Goal: Task Accomplishment & Management: Manage account settings

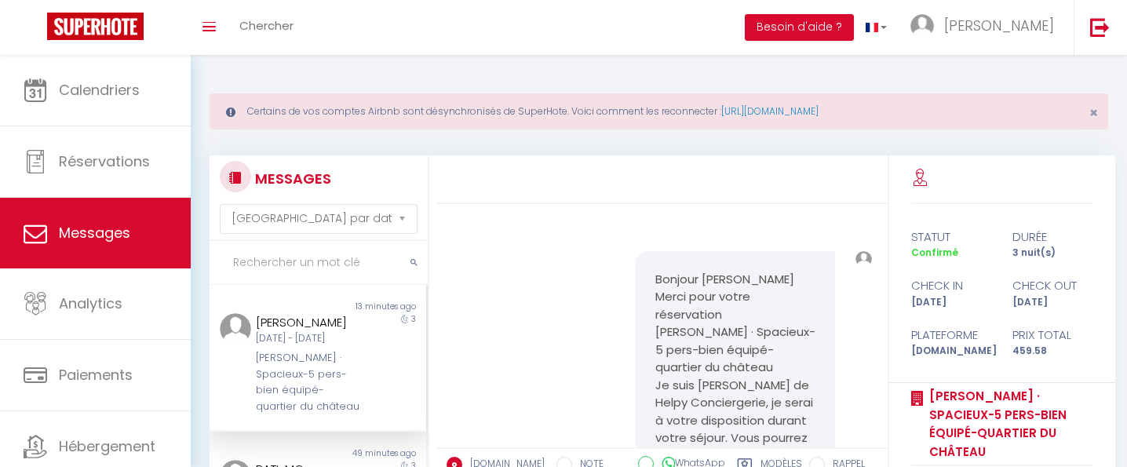
select select "message"
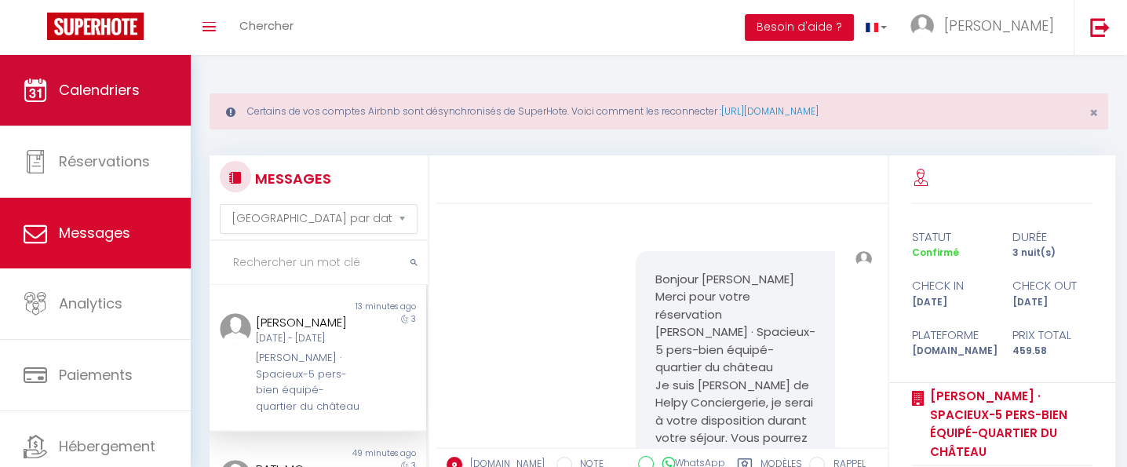
scroll to position [1660, 0]
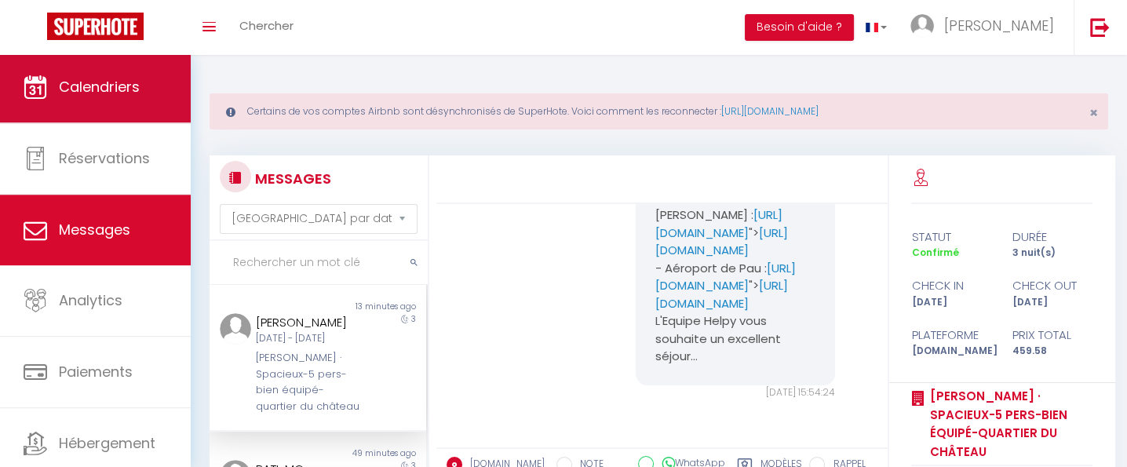
click at [92, 88] on span "Calendriers" at bounding box center [99, 87] width 81 height 20
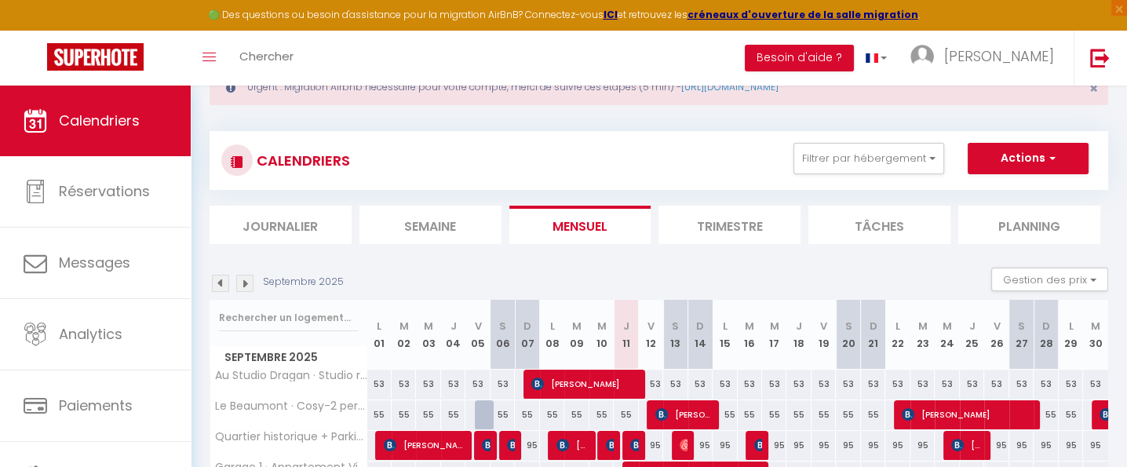
scroll to position [97, 0]
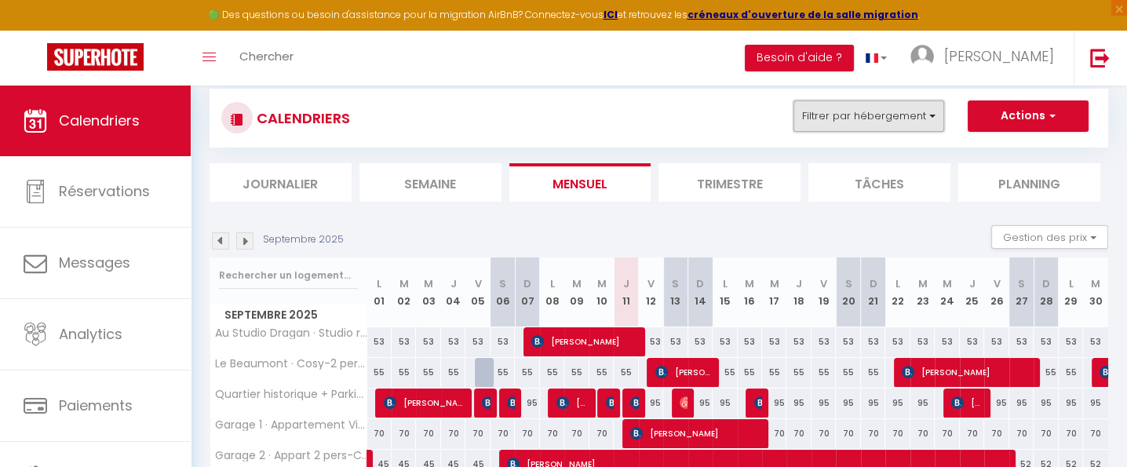
click at [940, 112] on button "Filtrer par hébergement" at bounding box center [869, 115] width 151 height 31
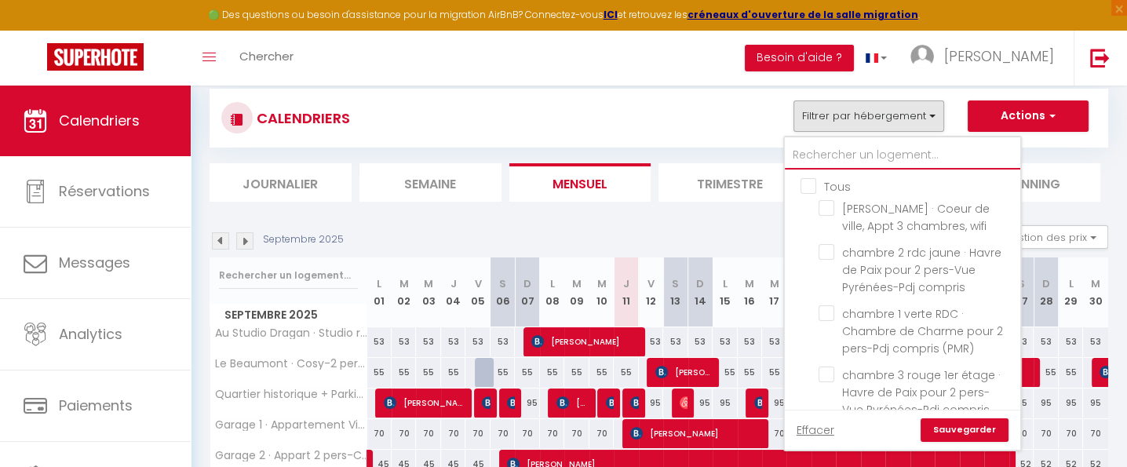
click at [884, 158] on input "text" at bounding box center [903, 155] width 236 height 28
type input "d"
checkbox input "false"
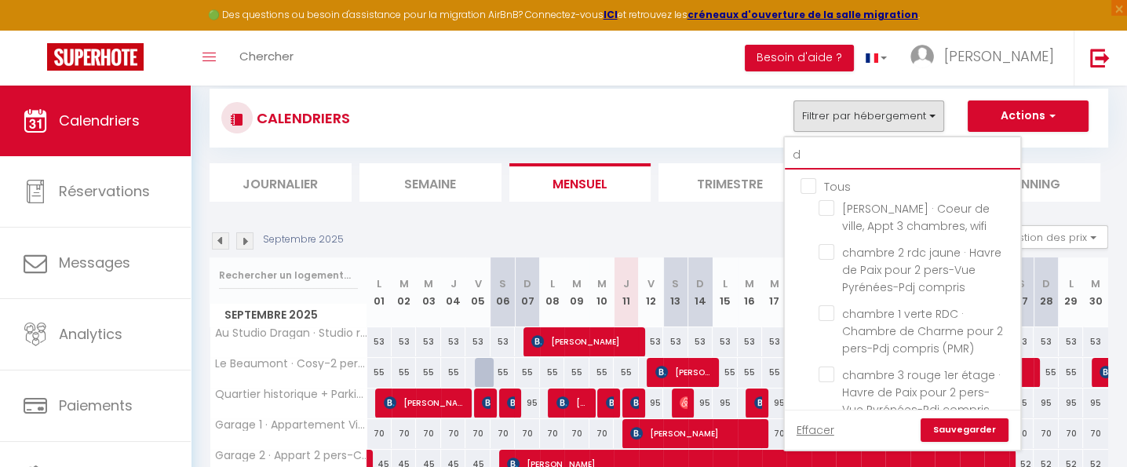
checkbox input "false"
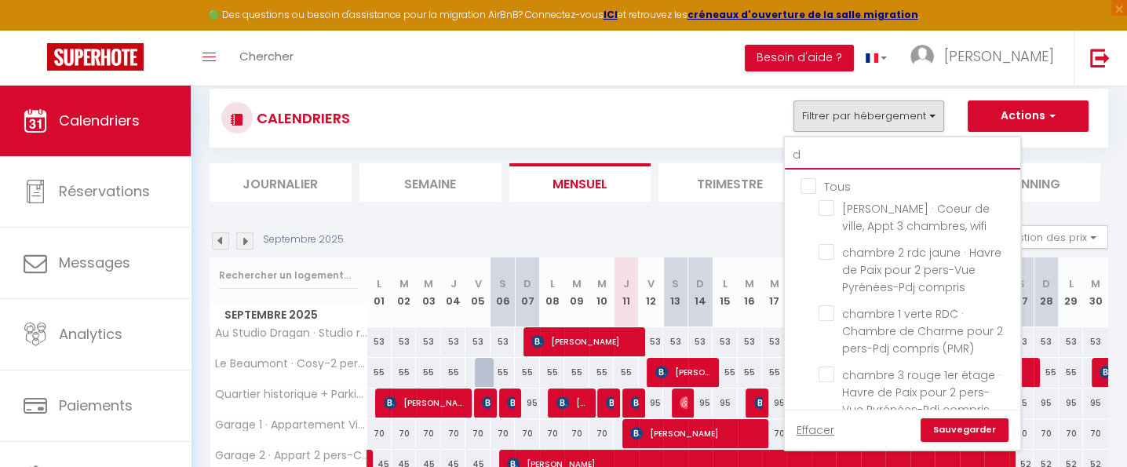
checkbox input "false"
checkbox input "true"
checkbox input "false"
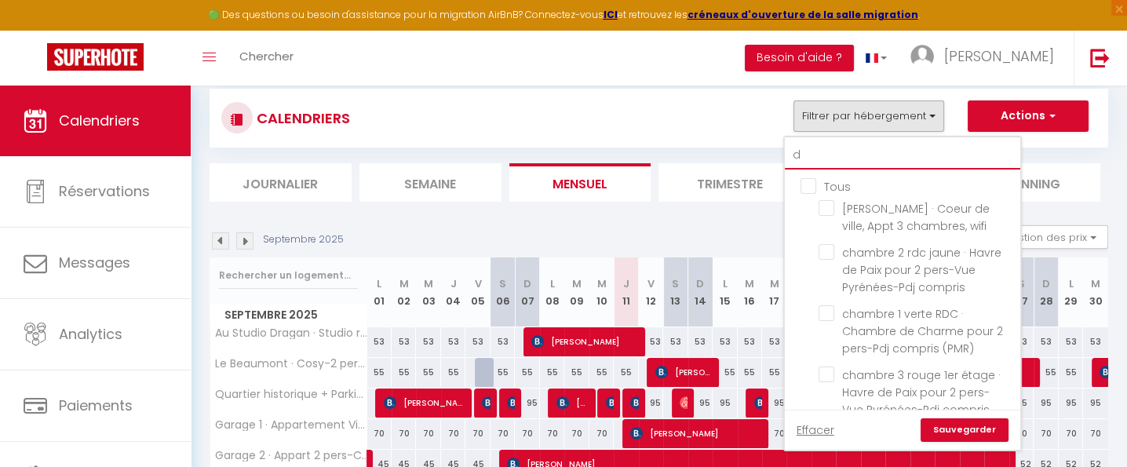
checkbox input "false"
checkbox input "true"
checkbox input "false"
checkbox input "true"
checkbox input "false"
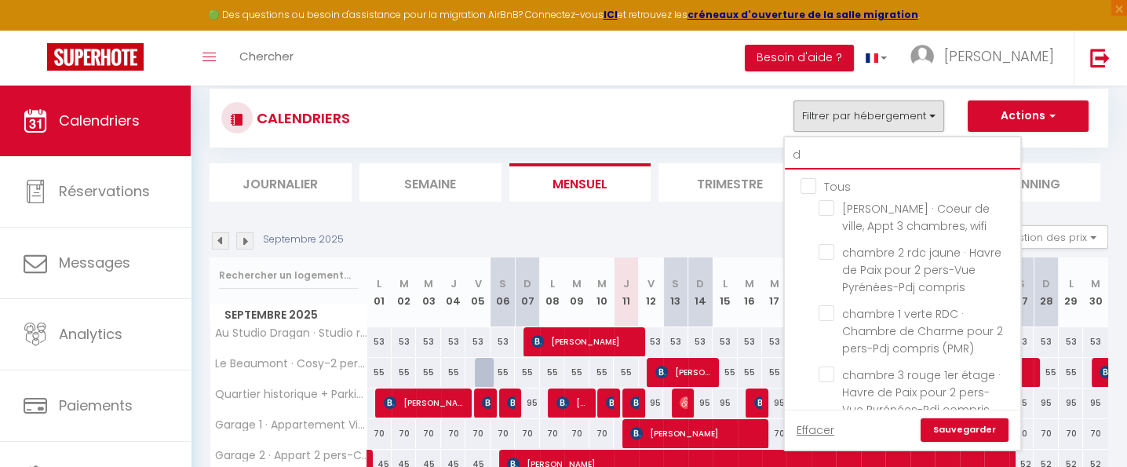
checkbox input "false"
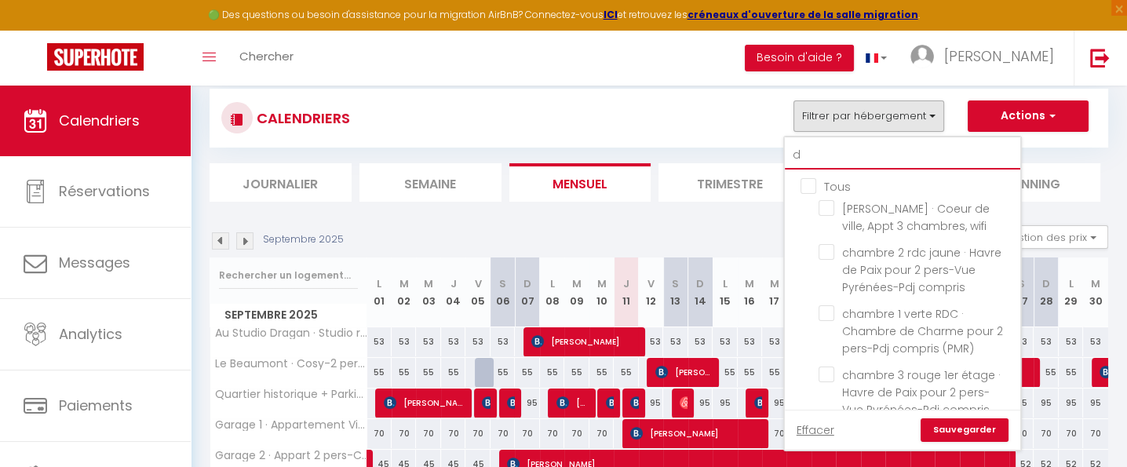
checkbox input "false"
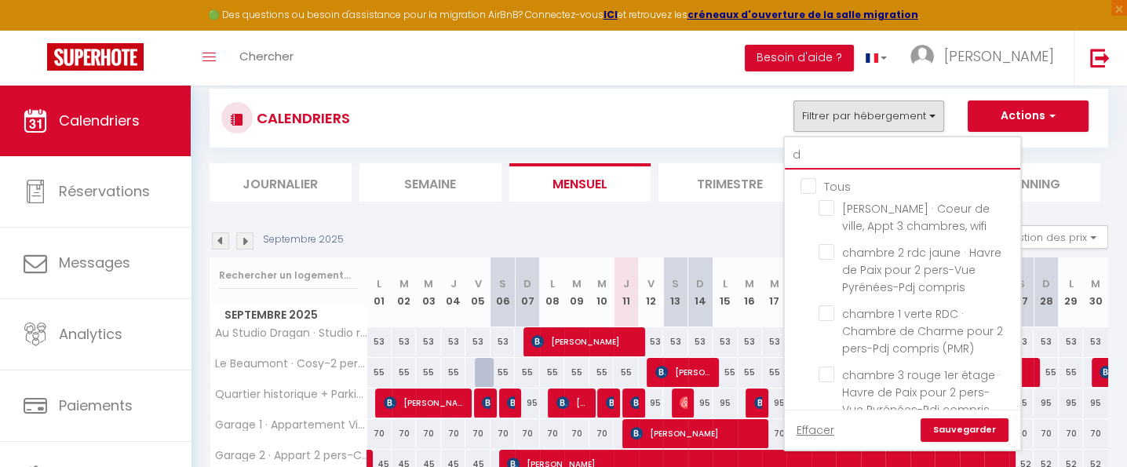
checkbox input "false"
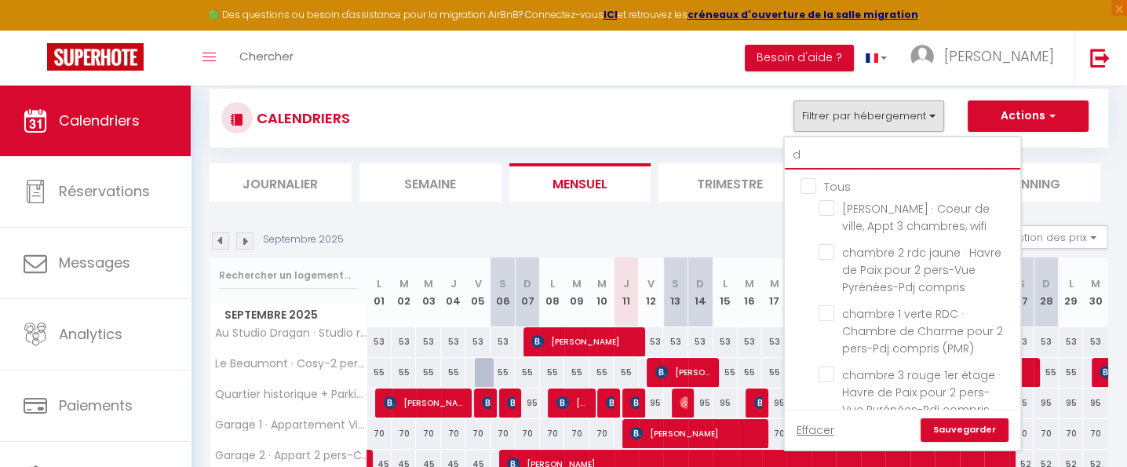
checkbox input "false"
type input "du"
checkbox input "false"
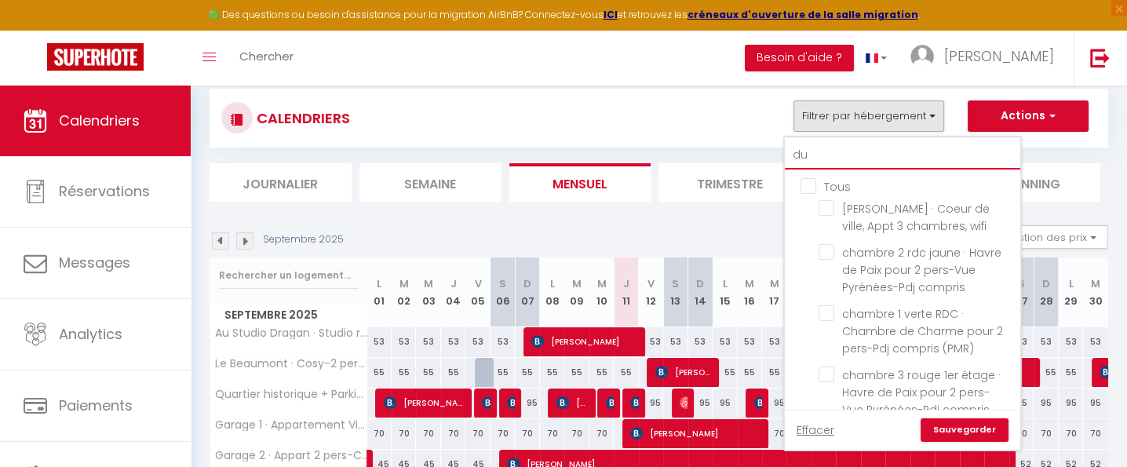
checkbox input "false"
checkbox input "true"
type input "dup"
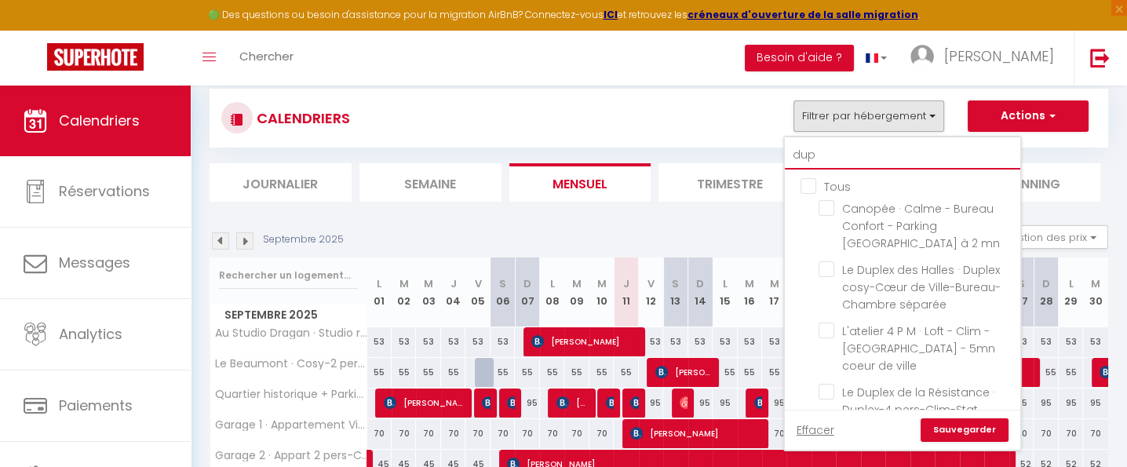
checkbox input "false"
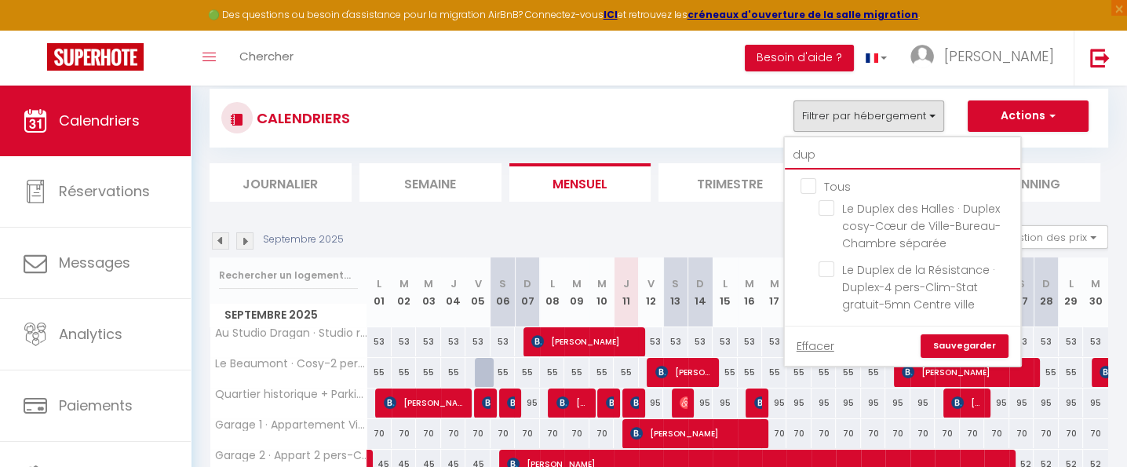
type input "dupl"
checkbox input "false"
type input "duple"
checkbox input "false"
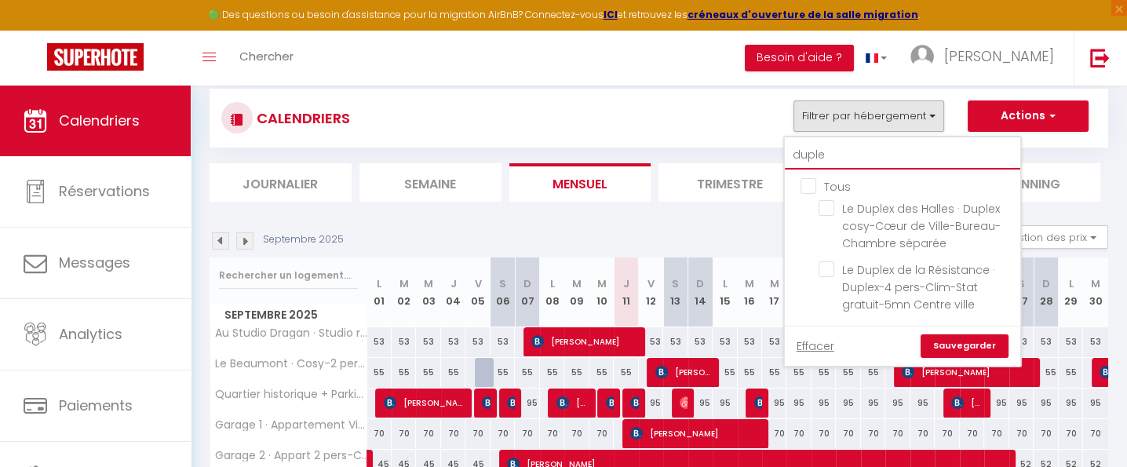
checkbox input "false"
type input "duplex"
checkbox input "false"
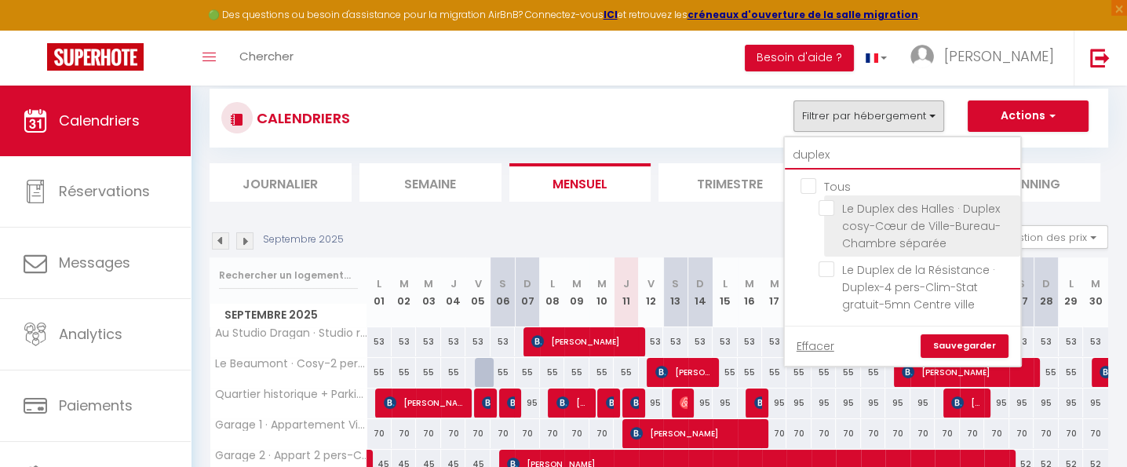
type input "duplex"
click at [830, 207] on input "Le Duplex des Halles · Duplex cosy-Cœur de Ville-Bureau-Chambre séparée" at bounding box center [917, 208] width 196 height 16
checkbox input "true"
checkbox input "false"
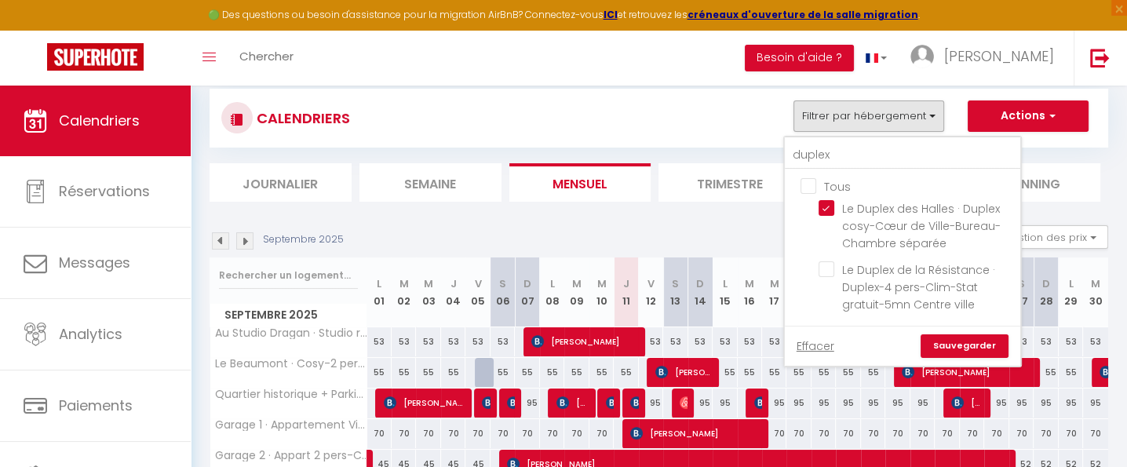
click at [965, 345] on link "Sauvegarder" at bounding box center [965, 346] width 88 height 24
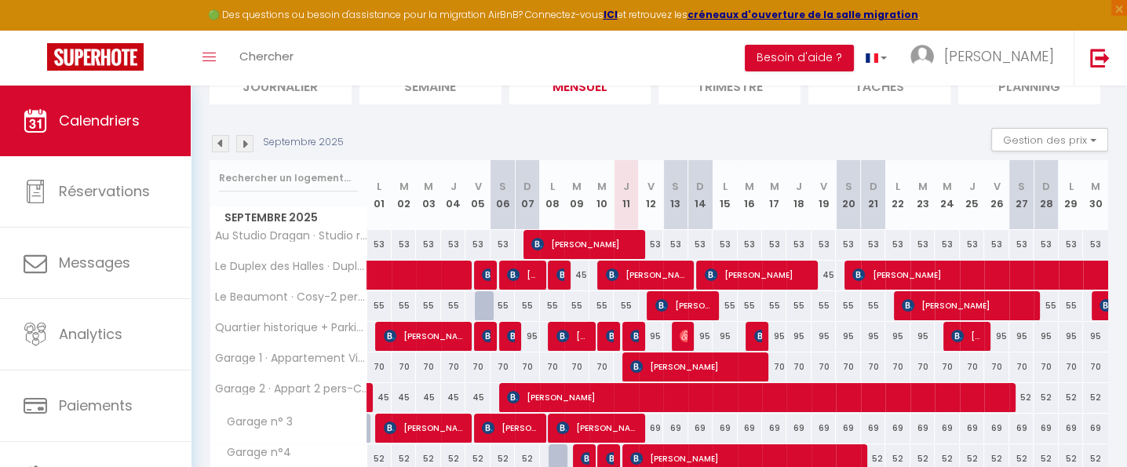
scroll to position [195, 0]
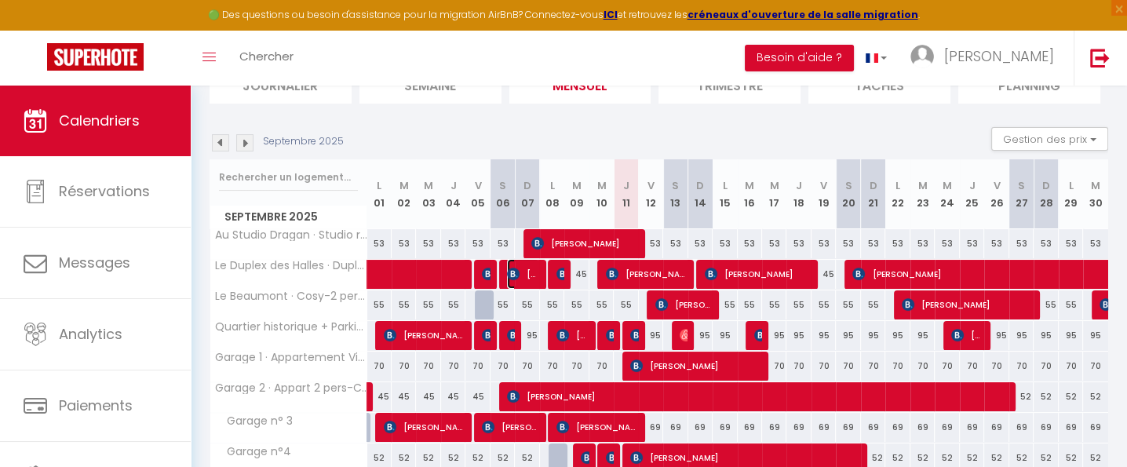
click at [530, 273] on span "[PERSON_NAME]" at bounding box center [523, 274] width 32 height 30
select select "OK"
select select "KO"
select select "0"
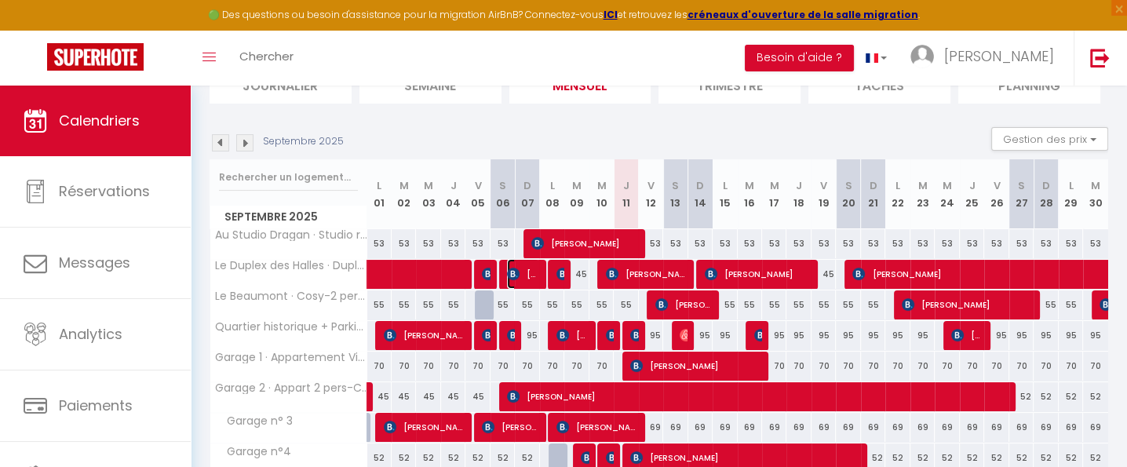
select select "1"
select select
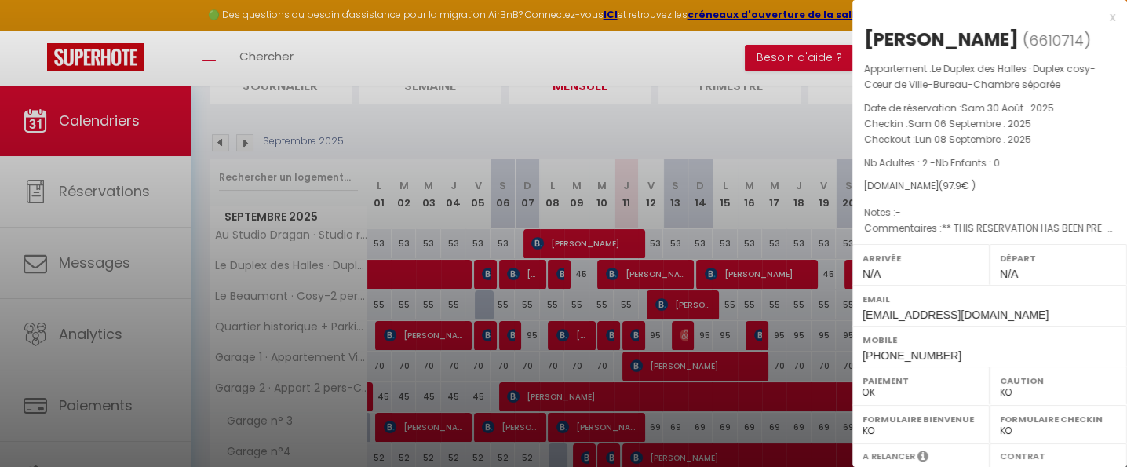
click at [659, 268] on div at bounding box center [563, 233] width 1127 height 467
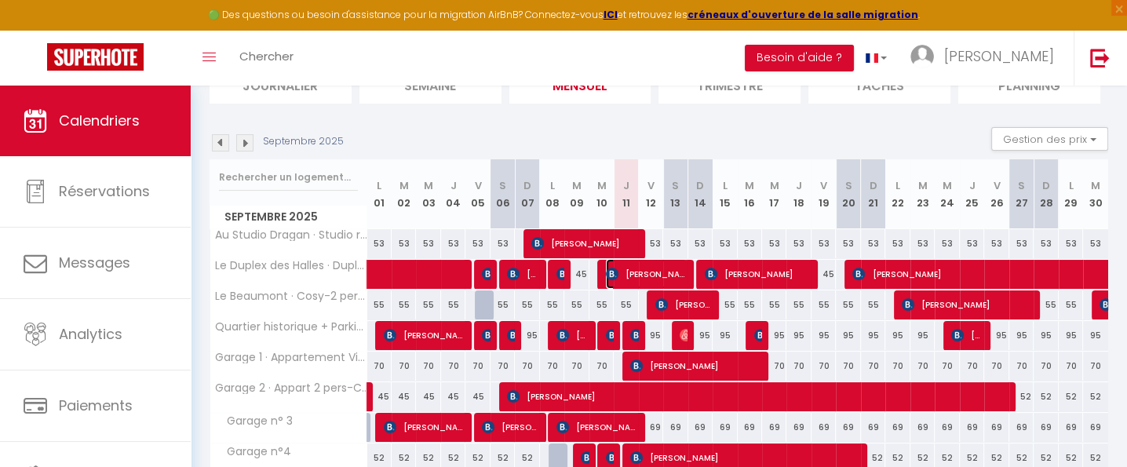
click at [655, 265] on span "[PERSON_NAME]" at bounding box center [646, 274] width 81 height 30
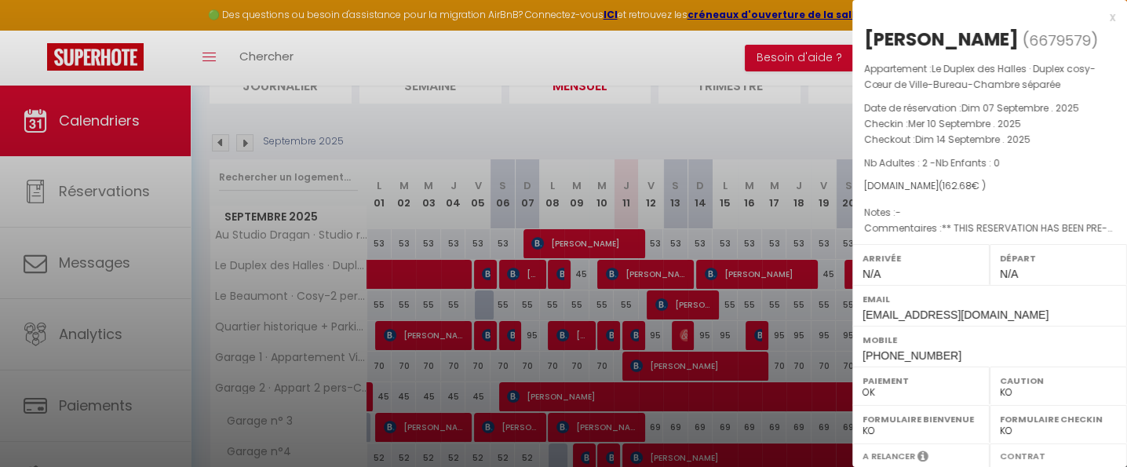
click at [392, 49] on div at bounding box center [563, 233] width 1127 height 467
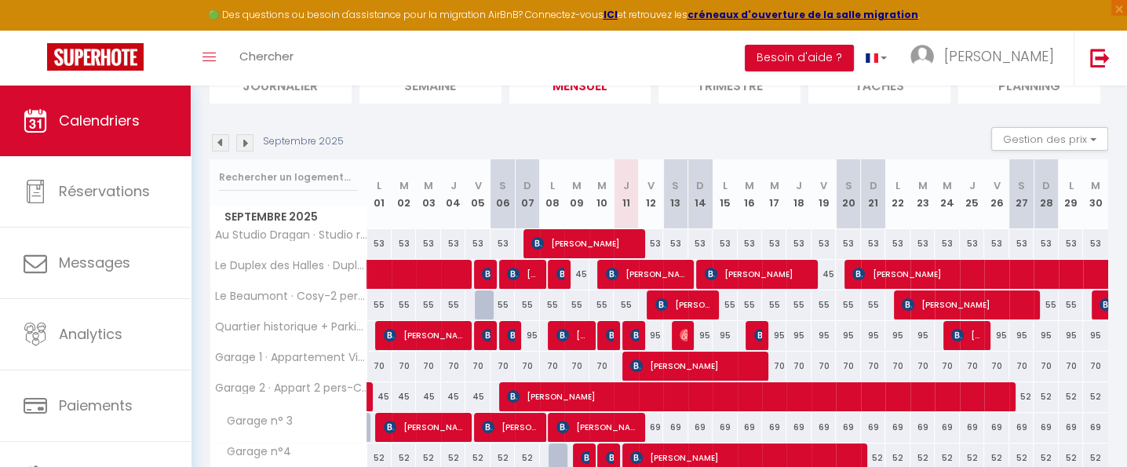
scroll to position [97, 0]
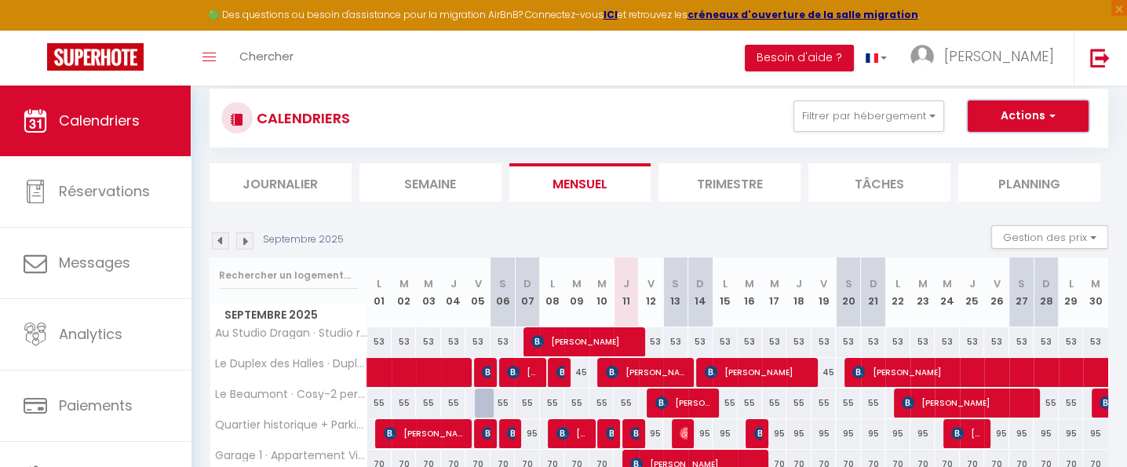
click at [1061, 119] on button "Actions" at bounding box center [1028, 115] width 121 height 31
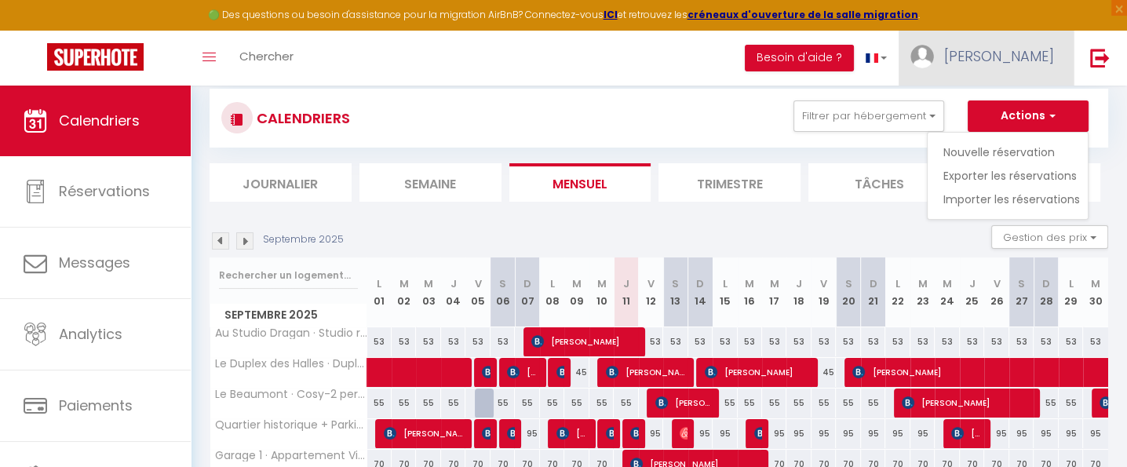
click at [1054, 60] on link "[PERSON_NAME]" at bounding box center [986, 58] width 175 height 55
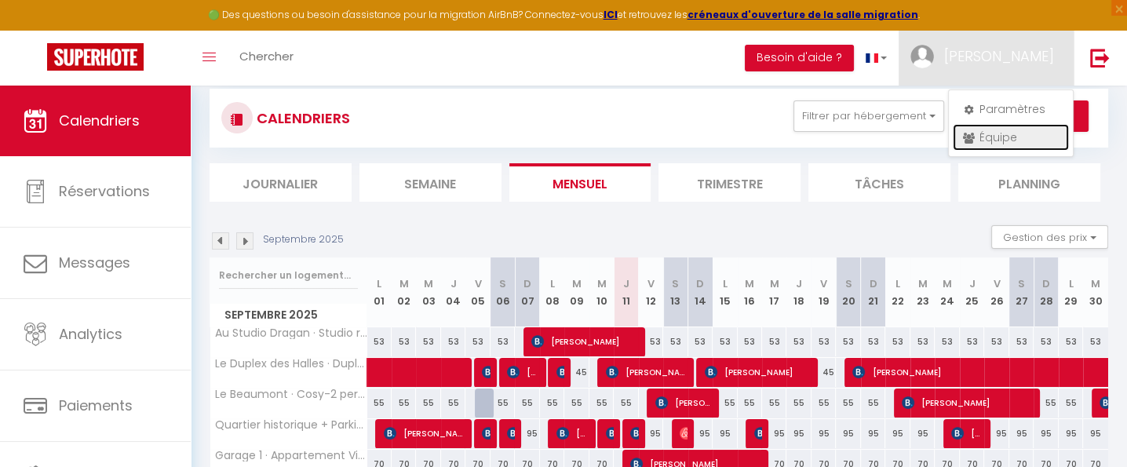
click at [1003, 136] on link "Équipe" at bounding box center [1011, 137] width 116 height 27
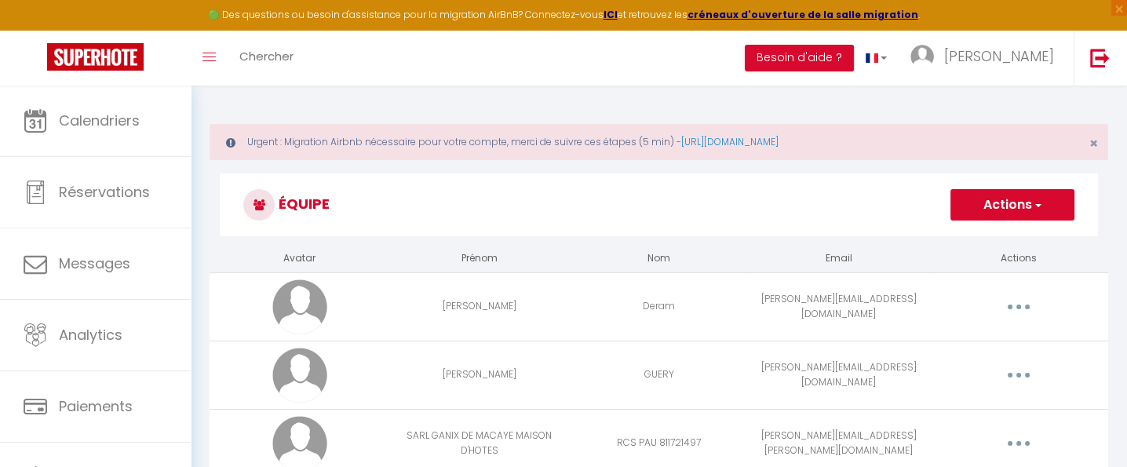
scroll to position [195, 0]
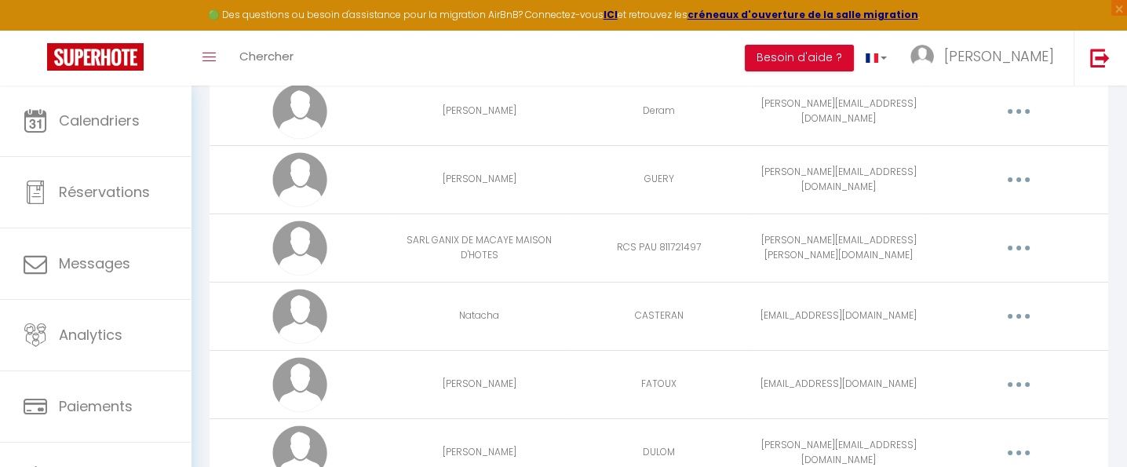
click at [1010, 178] on button "button" at bounding box center [1019, 179] width 44 height 25
click at [958, 217] on link "Editer" at bounding box center [978, 216] width 116 height 27
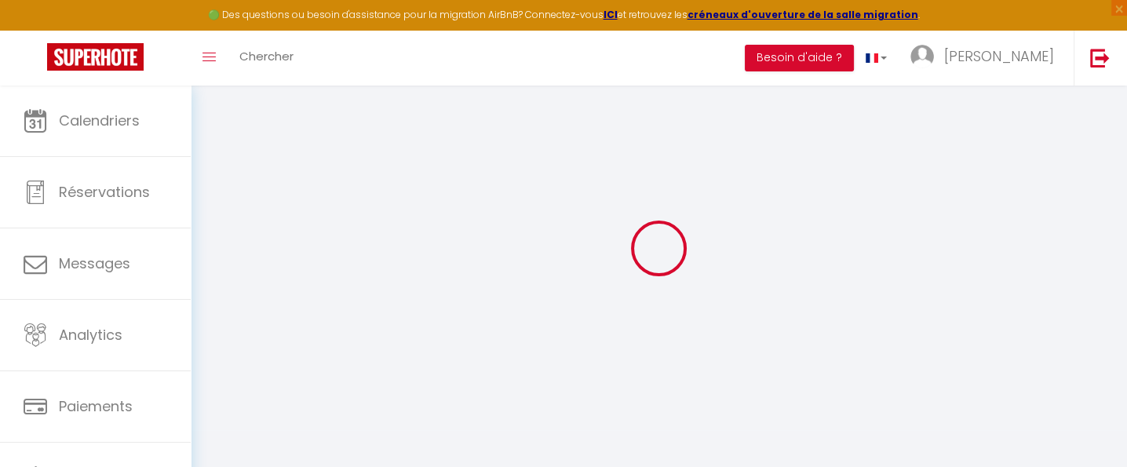
type input "[PERSON_NAME]"
type input "GUERY"
type input "[PERSON_NAME][EMAIL_ADDRESS][DOMAIN_NAME]"
type textarea "[URL][DOMAIN_NAME]"
checkbox input "true"
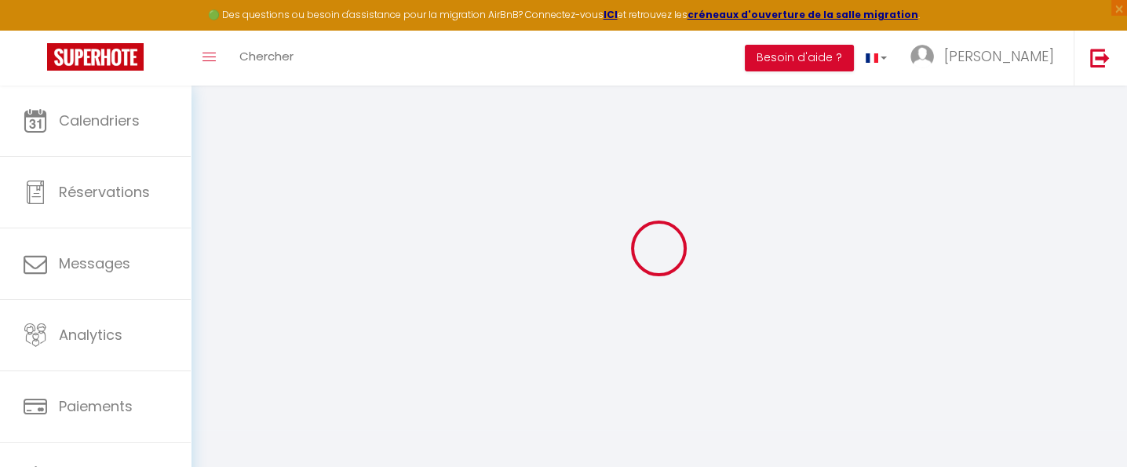
checkbox input "true"
checkbox input "false"
checkbox input "true"
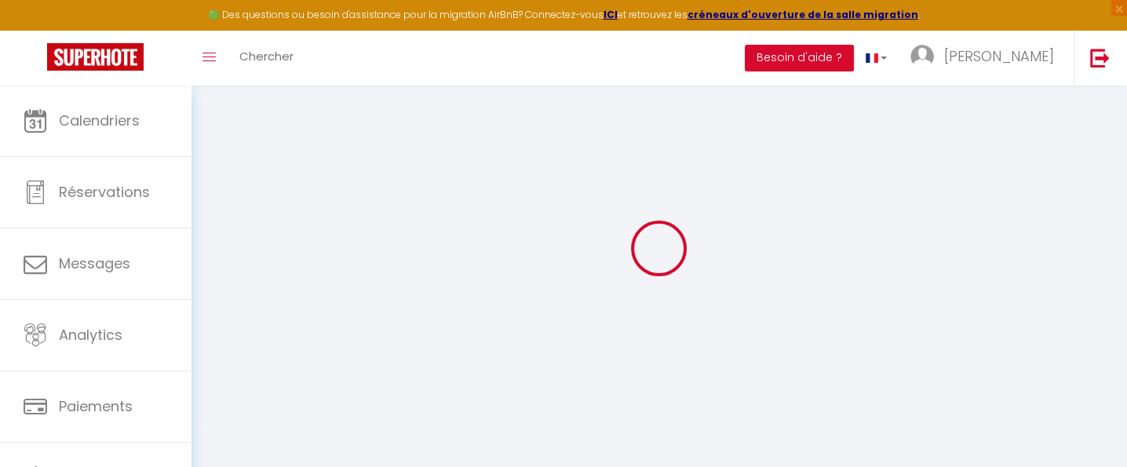
checkbox input "true"
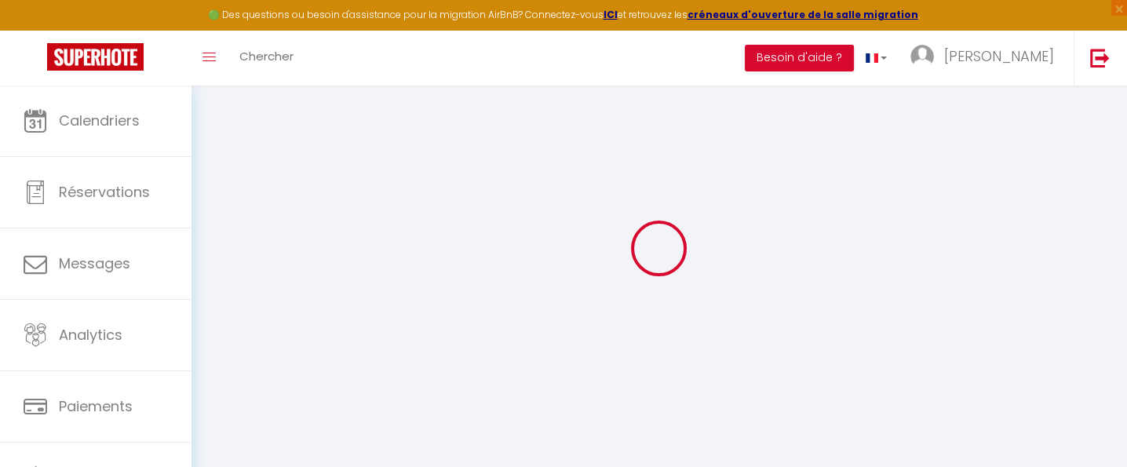
checkbox input "true"
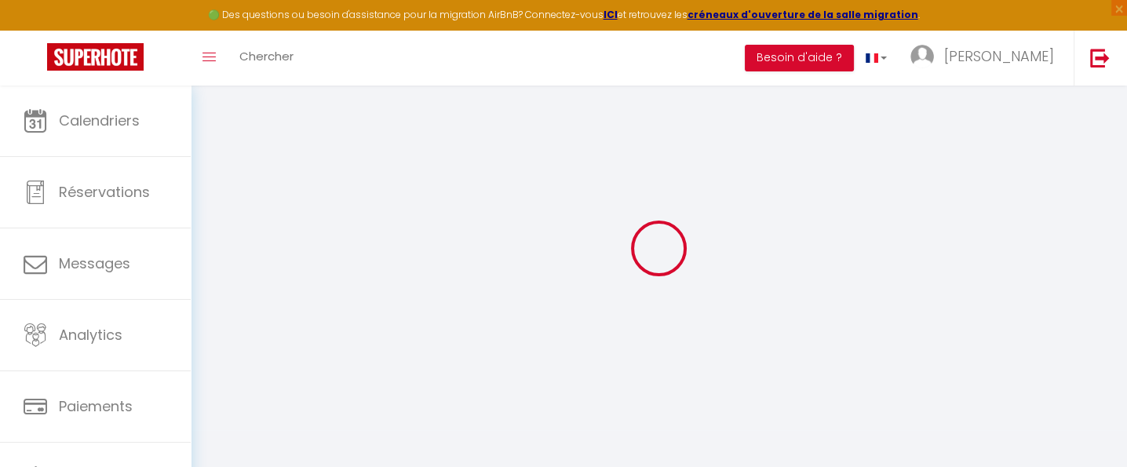
checkbox input "true"
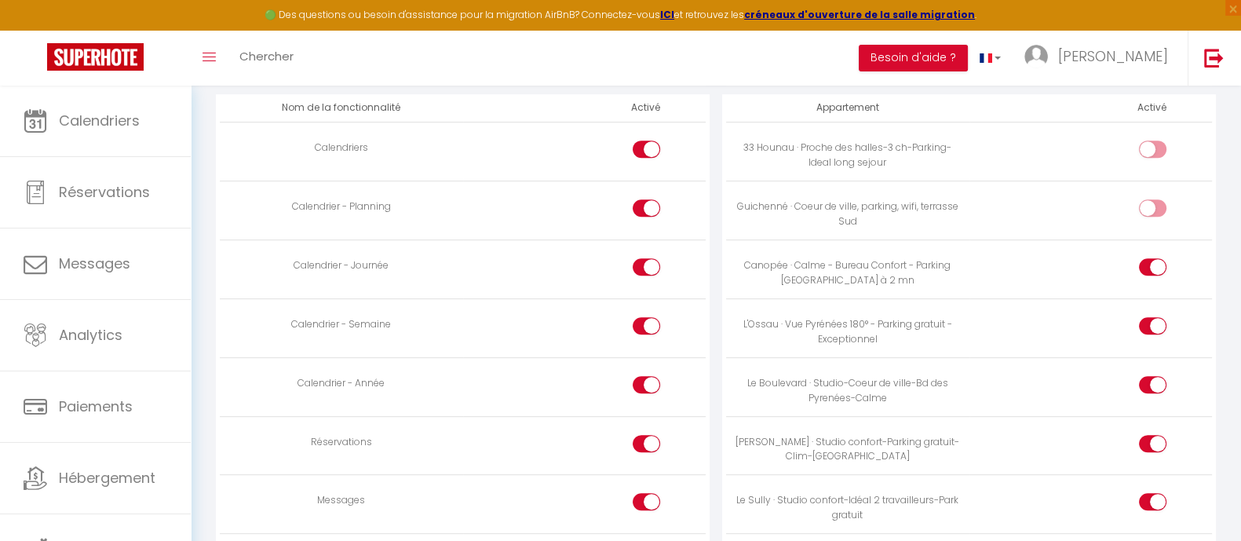
scroll to position [764, 0]
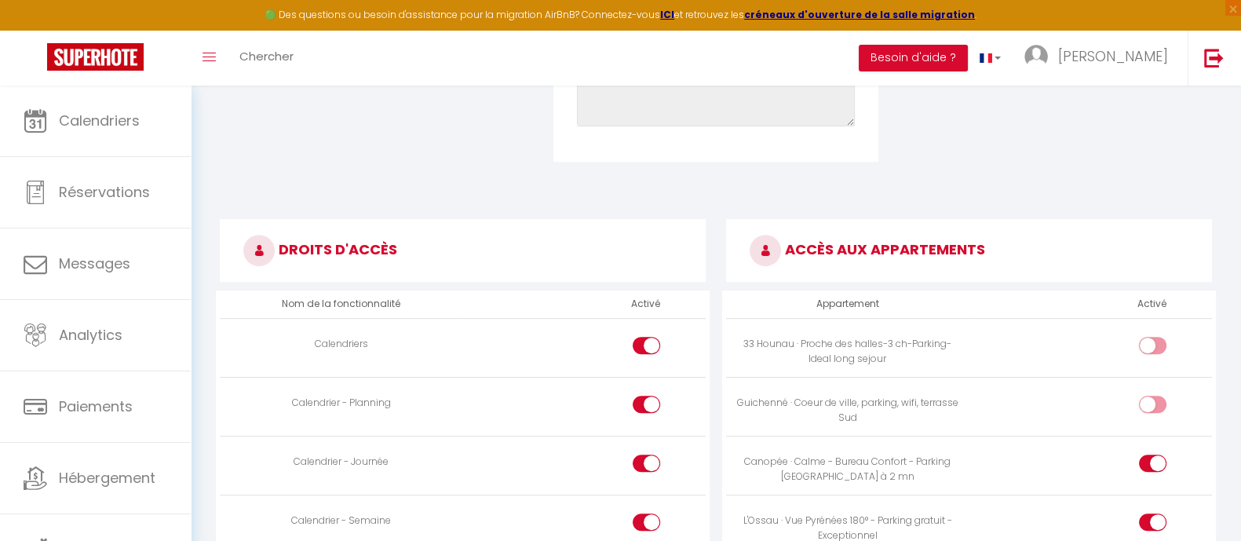
click at [1127, 343] on input "checkbox" at bounding box center [1165, 349] width 27 height 24
checkbox input "true"
click at [1127, 398] on input "checkbox" at bounding box center [1165, 408] width 27 height 24
checkbox input "true"
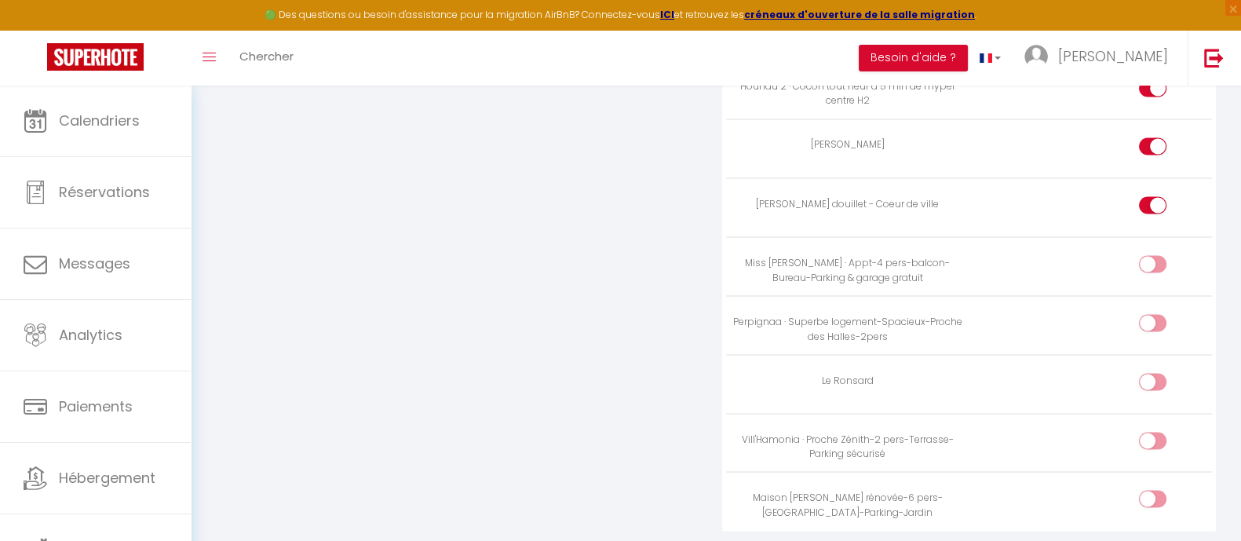
scroll to position [3580, 0]
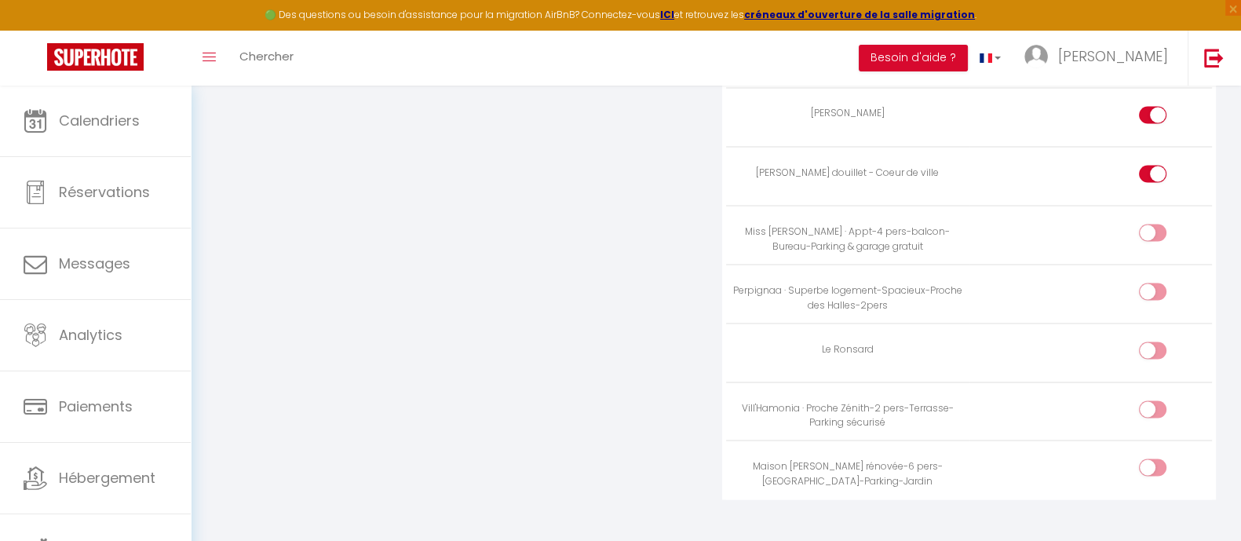
click at [1127, 224] on input "checkbox" at bounding box center [1165, 236] width 27 height 24
checkbox input "true"
click at [1127, 283] on input "checkbox" at bounding box center [1165, 295] width 27 height 24
checkbox input "true"
click at [1127, 341] on input "checkbox" at bounding box center [1165, 353] width 27 height 24
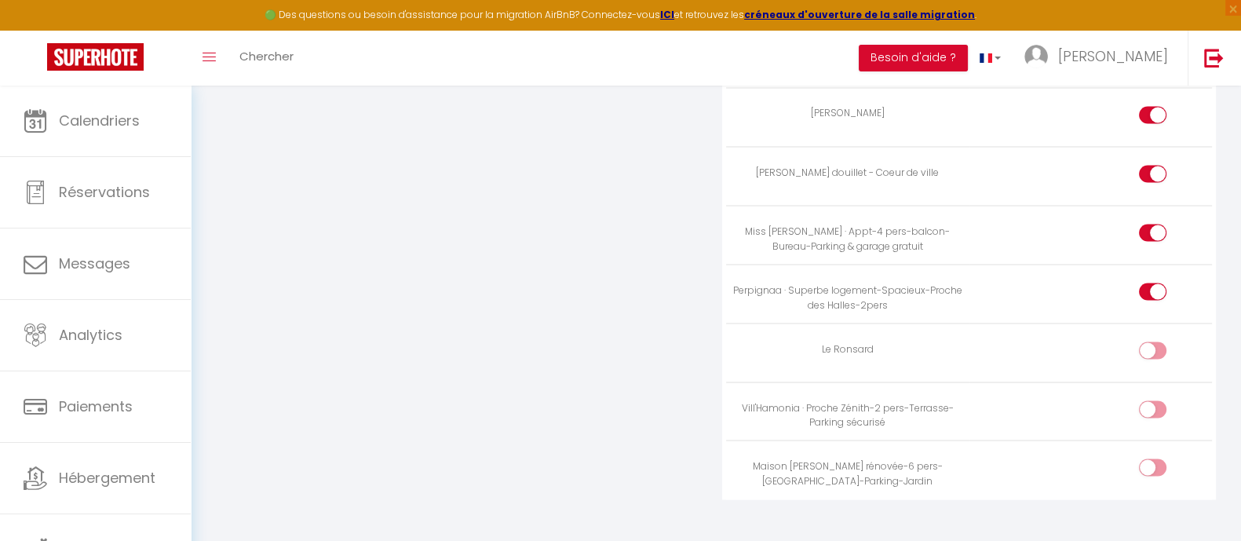
checkbox input "true"
click at [1127, 400] on input "checkbox" at bounding box center [1165, 412] width 27 height 24
checkbox input "true"
click at [1127, 458] on input "checkbox" at bounding box center [1165, 470] width 27 height 24
checkbox input "true"
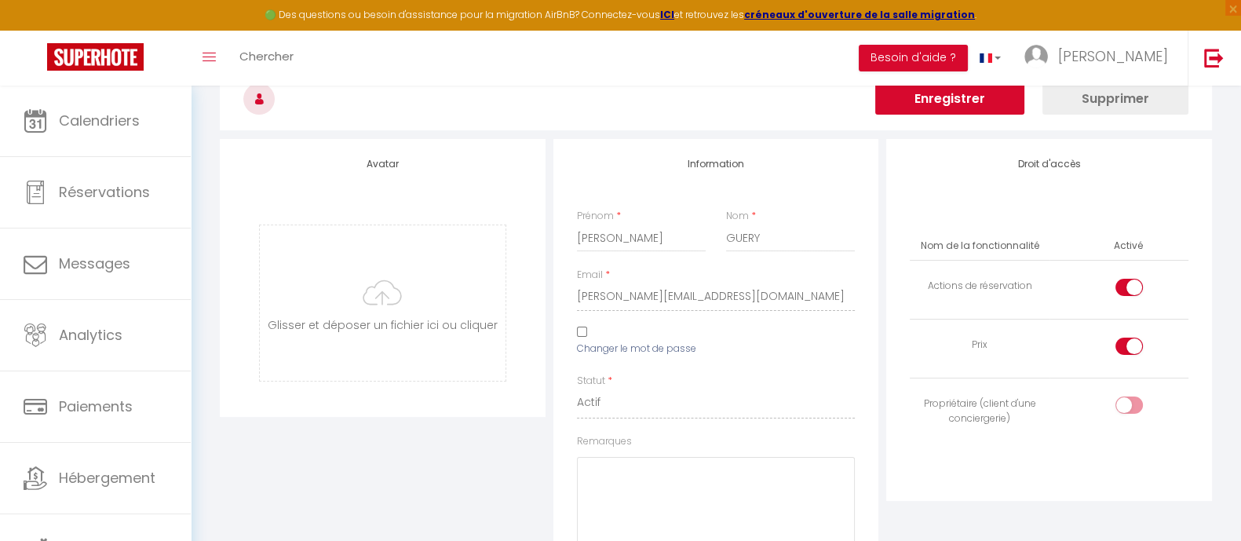
scroll to position [0, 0]
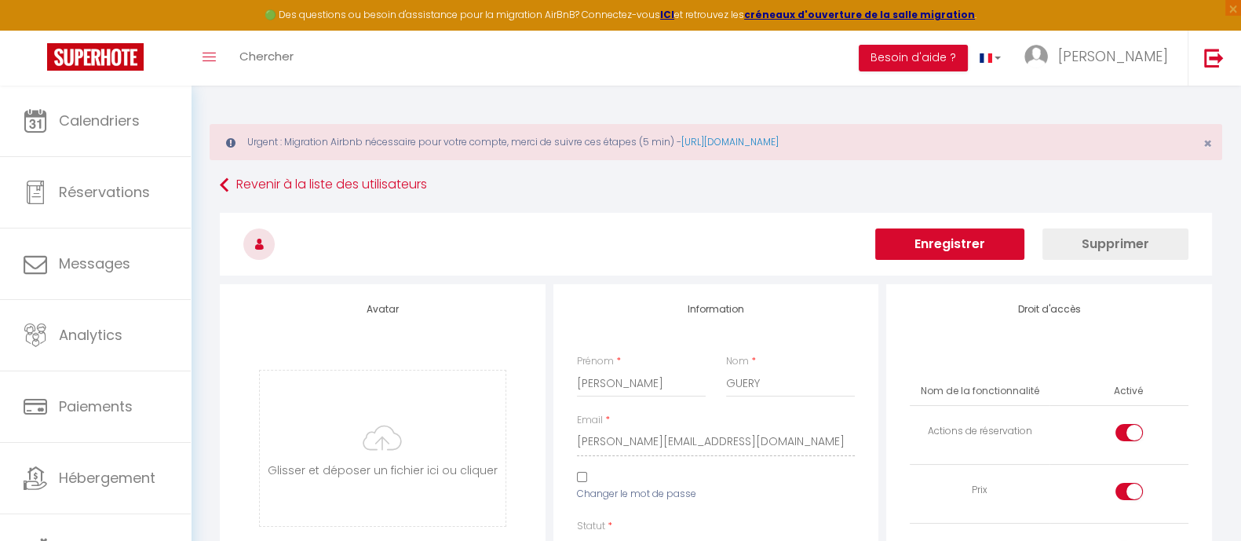
click at [963, 238] on button "Enregistrer" at bounding box center [949, 243] width 149 height 31
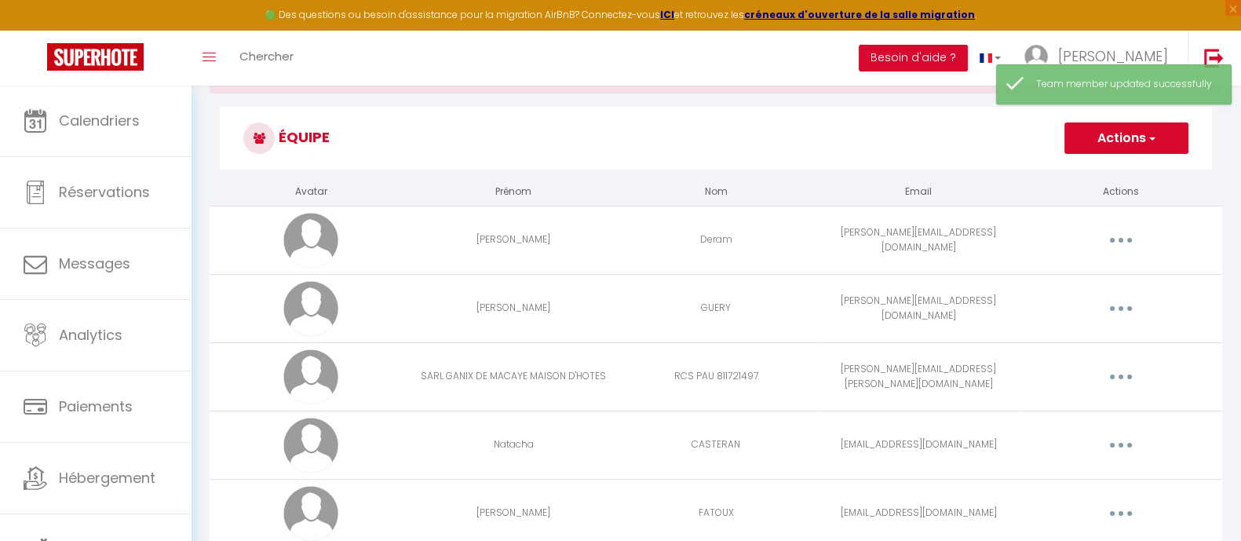
scroll to position [97, 0]
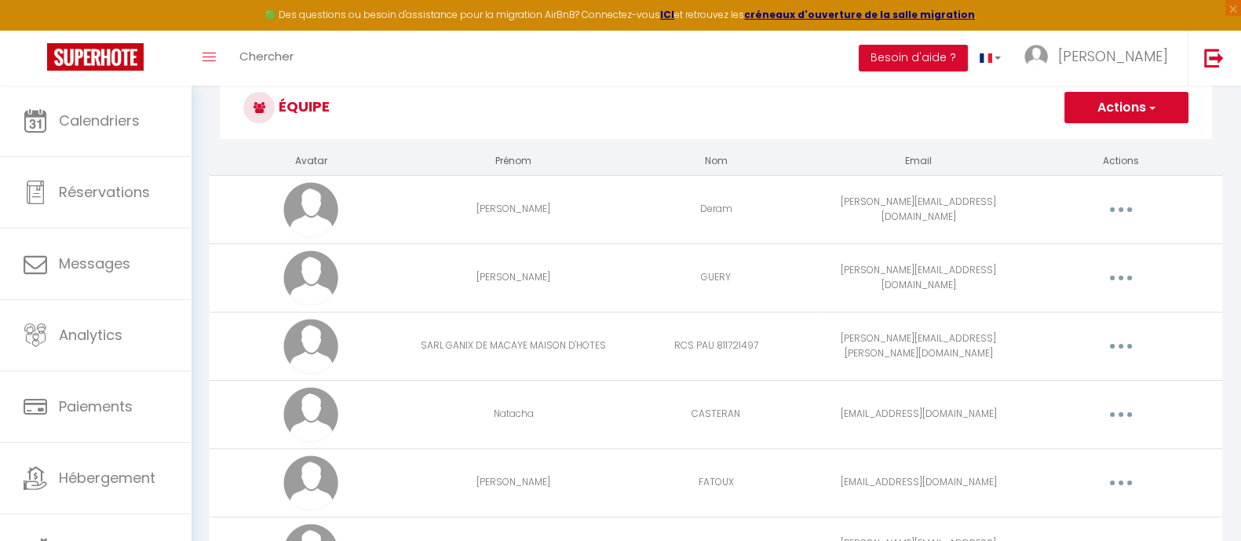
click at [1115, 210] on button "button" at bounding box center [1121, 209] width 44 height 25
click at [1048, 242] on link "Editer" at bounding box center [1080, 245] width 116 height 27
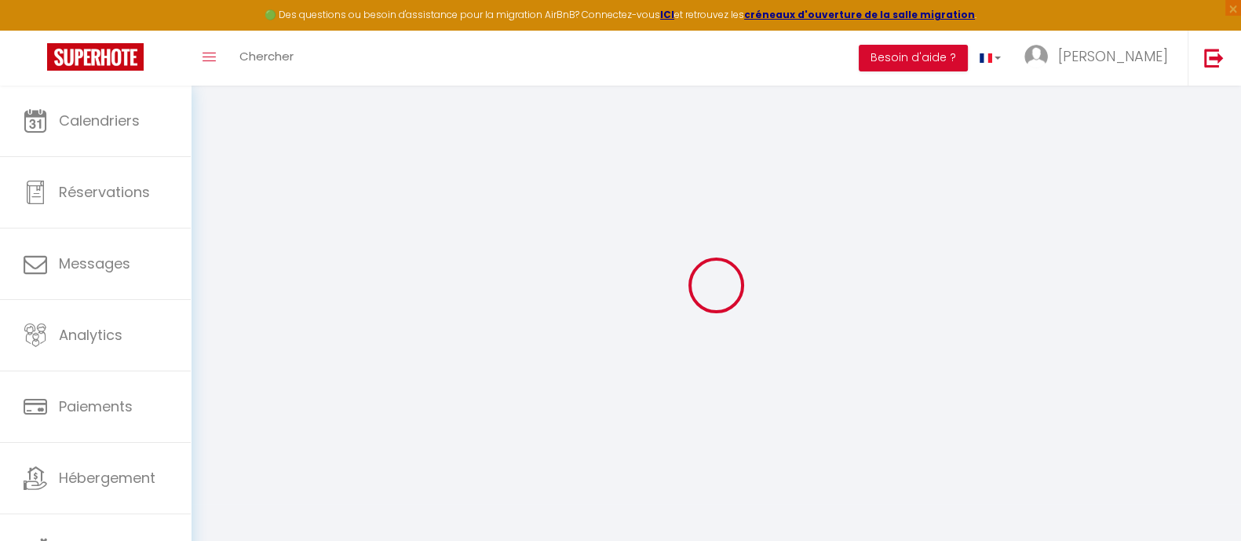
type input "[PERSON_NAME]"
type input "Deram"
type input "[PERSON_NAME][EMAIL_ADDRESS][DOMAIN_NAME]"
type textarea "[URL][DOMAIN_NAME]"
checkbox input "false"
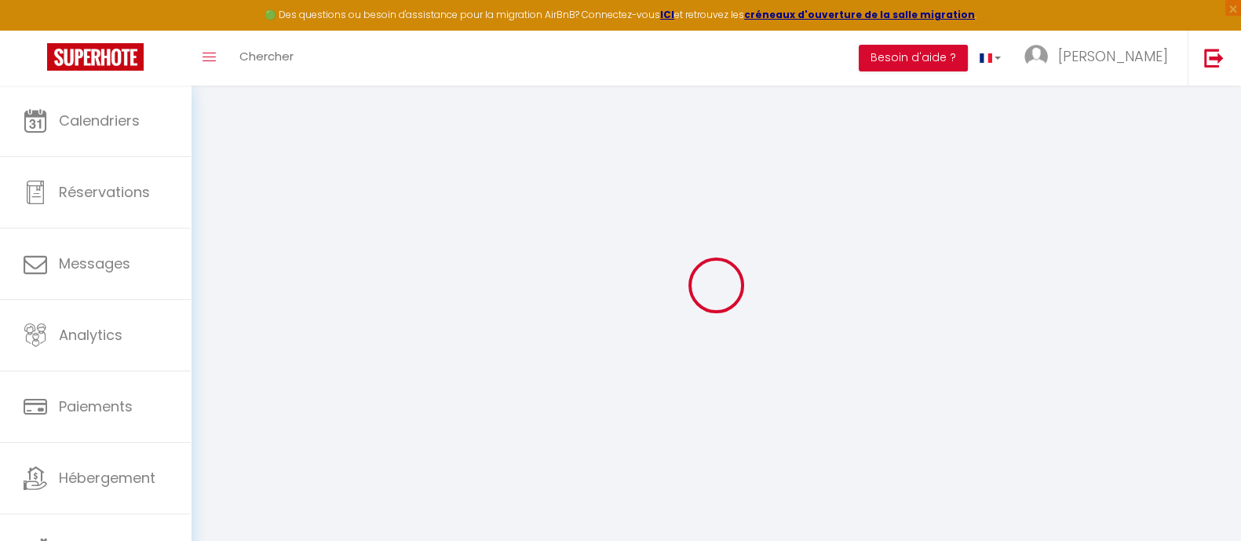
checkbox input "false"
checkbox input "true"
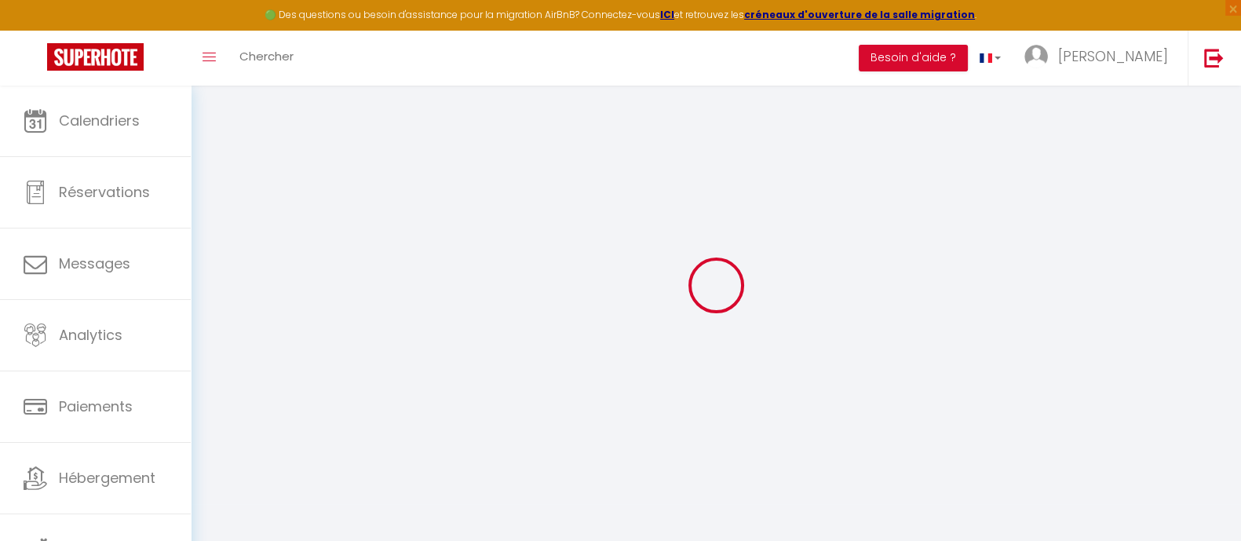
checkbox input "true"
checkbox input "false"
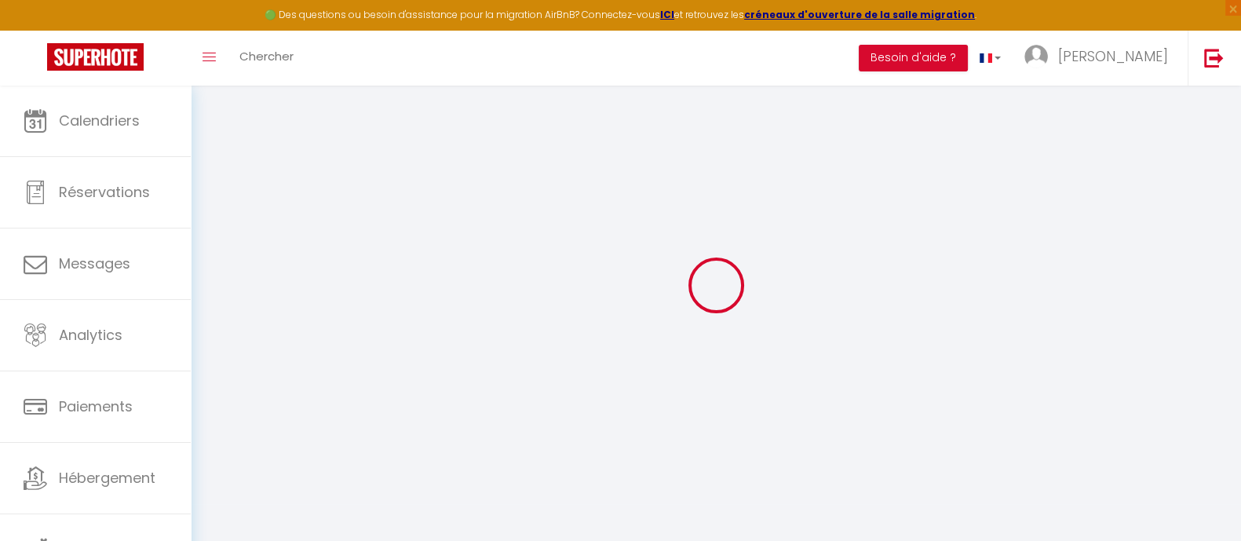
checkbox input "false"
checkbox input "true"
checkbox input "false"
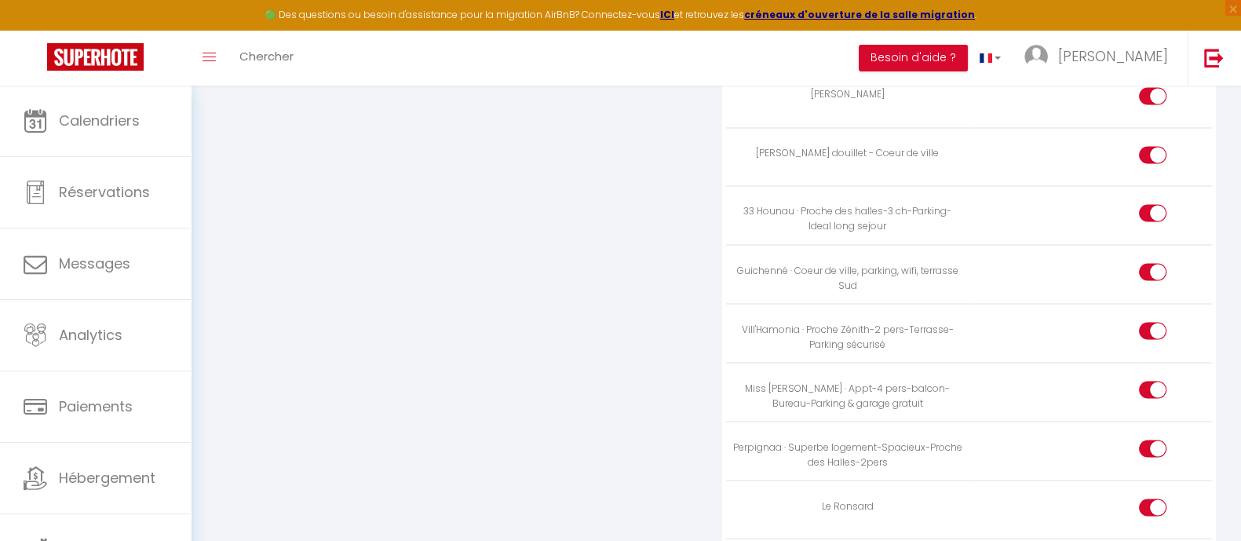
scroll to position [3580, 0]
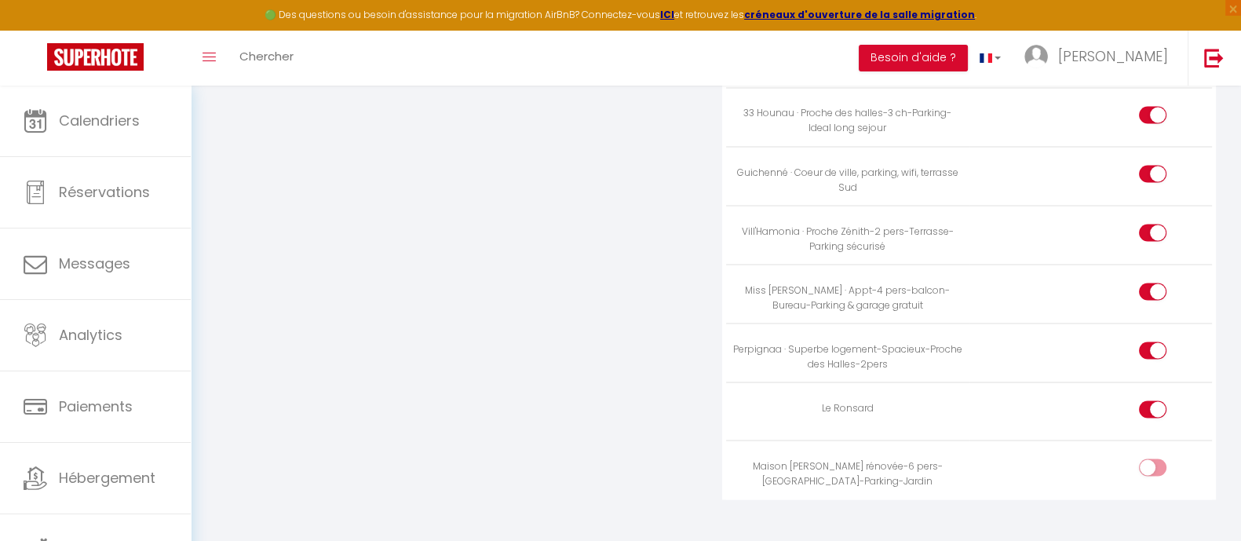
click at [1127, 458] on input "checkbox" at bounding box center [1165, 470] width 27 height 24
checkbox input "true"
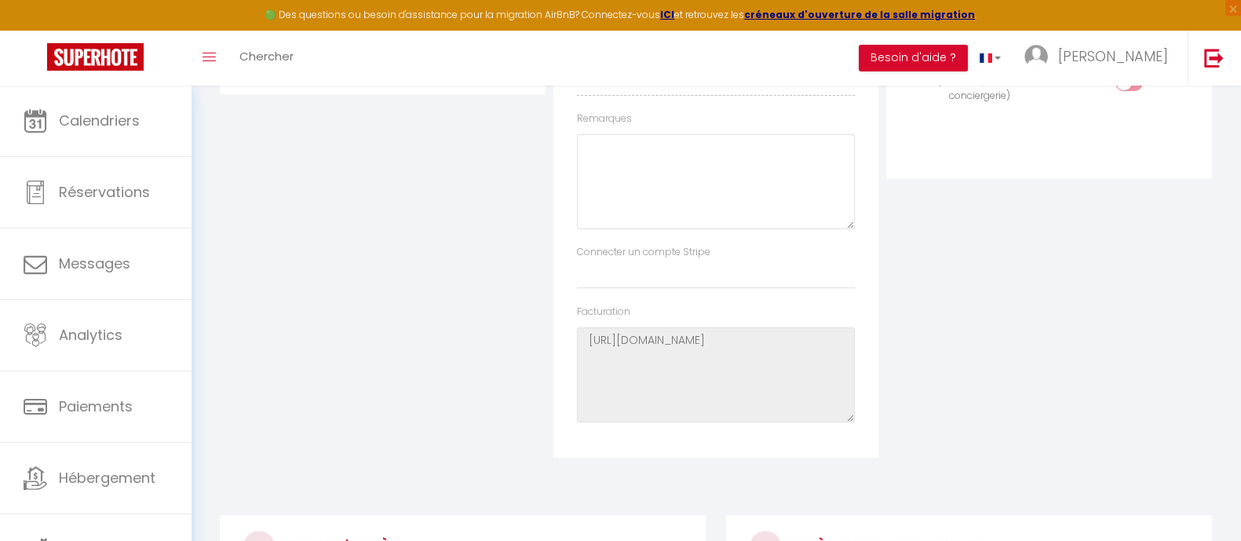
scroll to position [243, 0]
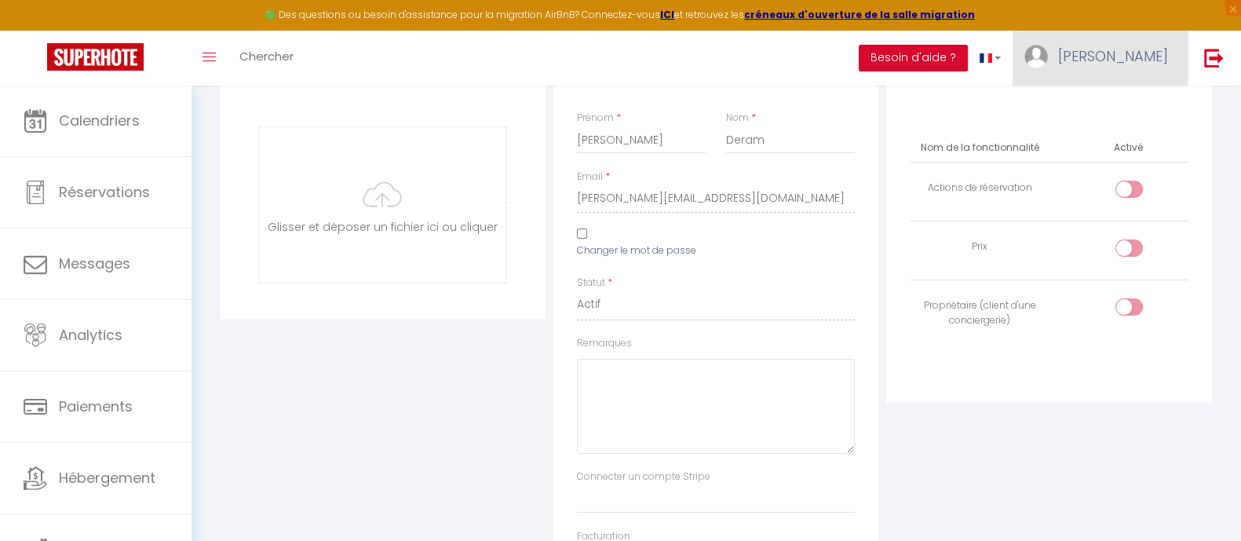
click at [1127, 45] on link "[PERSON_NAME]" at bounding box center [1100, 58] width 175 height 55
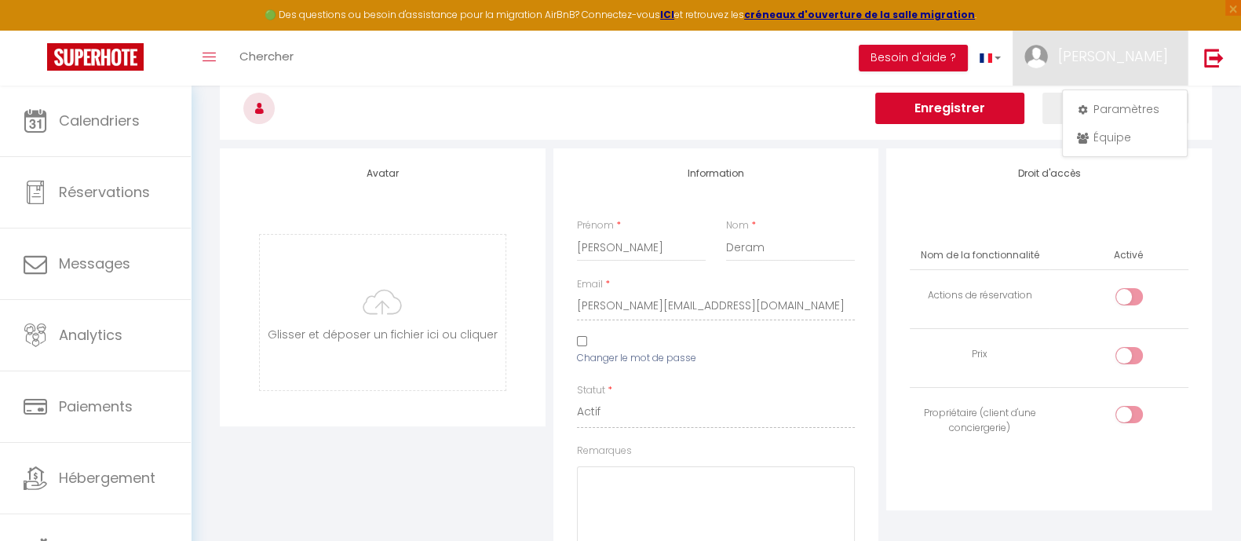
scroll to position [0, 0]
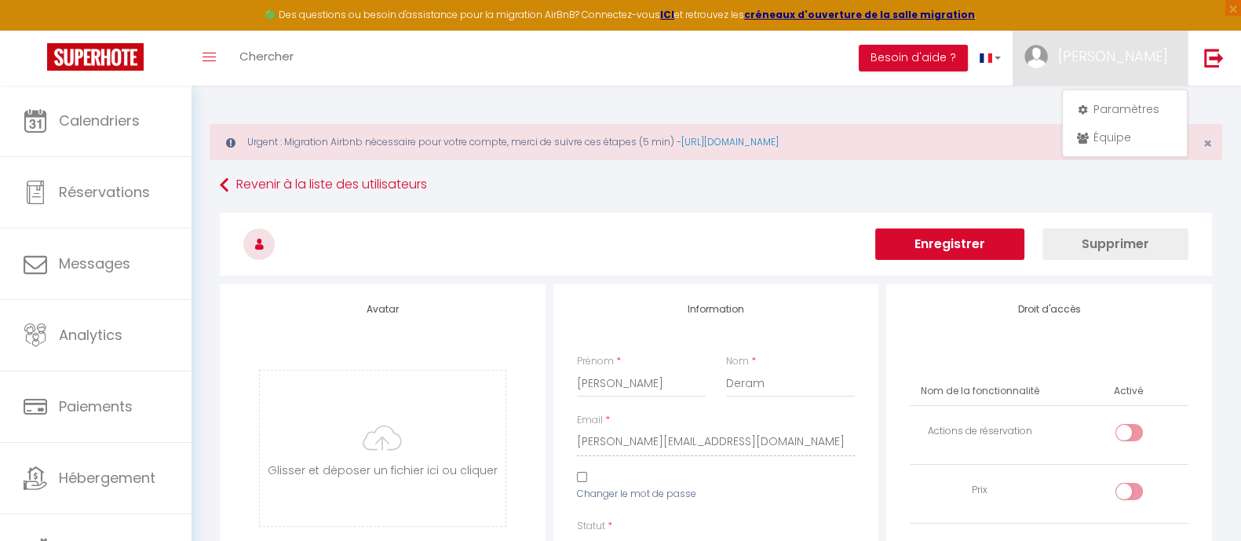
click at [948, 241] on button "Enregistrer" at bounding box center [949, 243] width 149 height 31
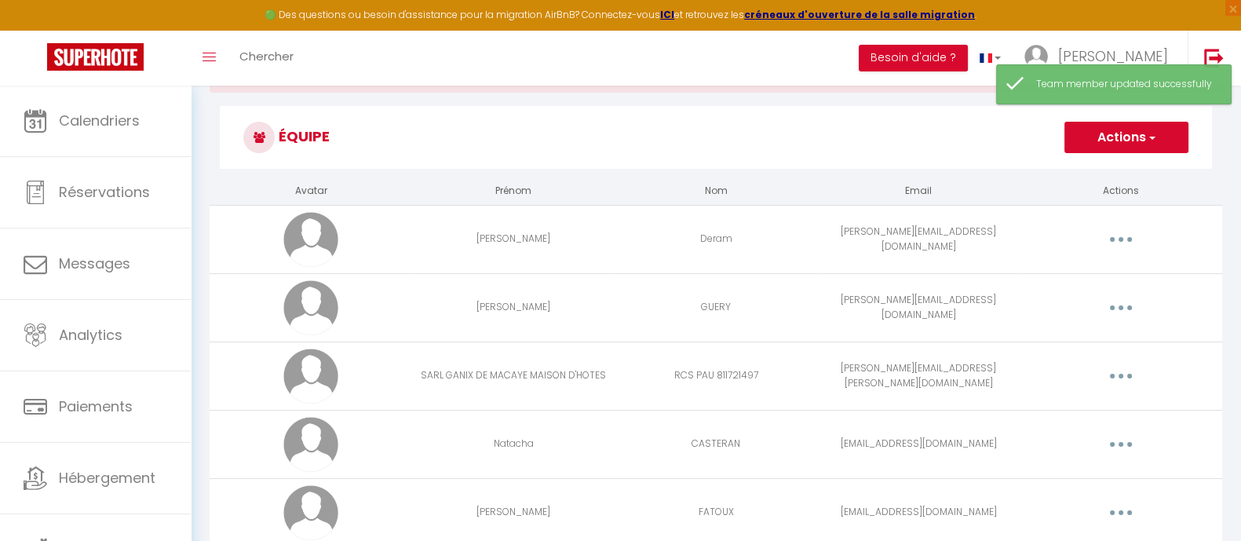
scroll to position [97, 0]
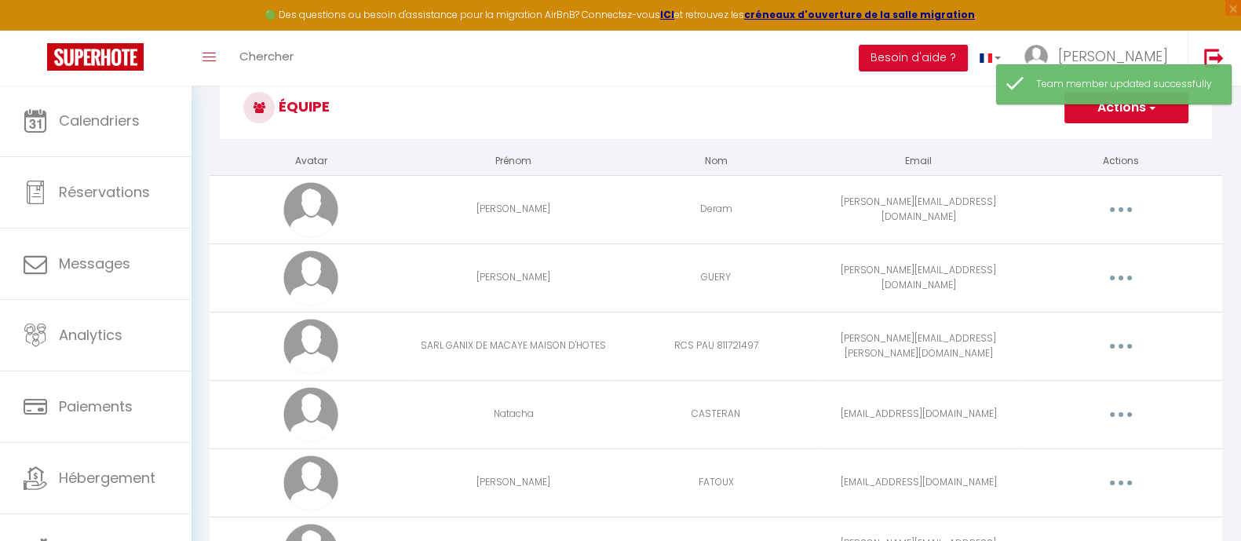
click at [1115, 414] on button "button" at bounding box center [1121, 414] width 44 height 25
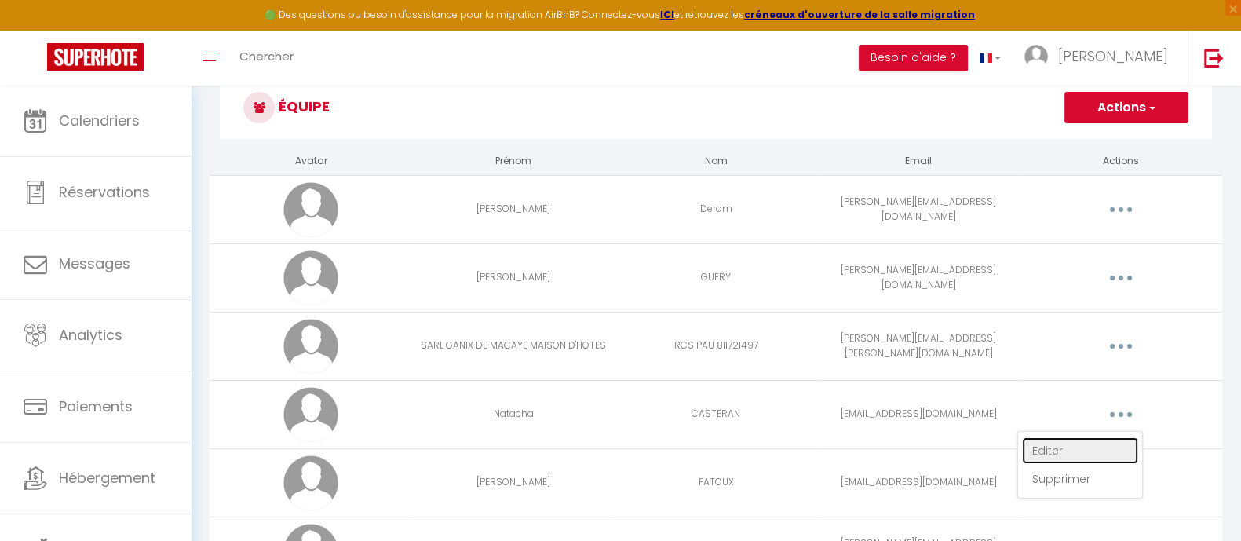
click at [1057, 449] on link "Editer" at bounding box center [1080, 450] width 116 height 27
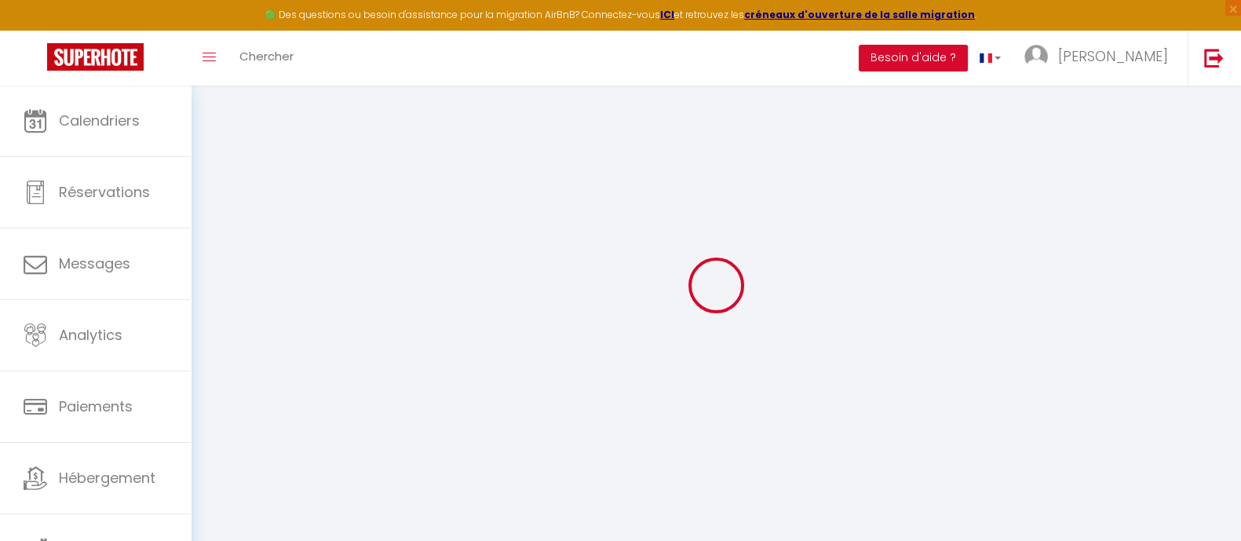
type input "Natacha"
type input "CASTERAN"
type input "[EMAIL_ADDRESS][DOMAIN_NAME]"
type textarea "[URL][DOMAIN_NAME]"
checkbox input "false"
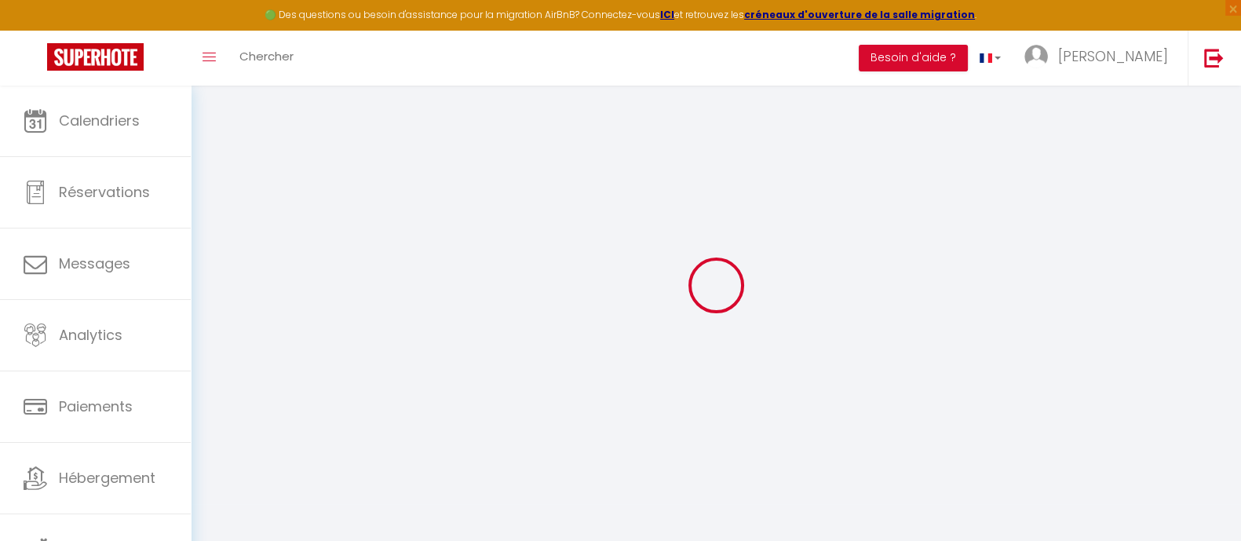
checkbox input "false"
checkbox input "true"
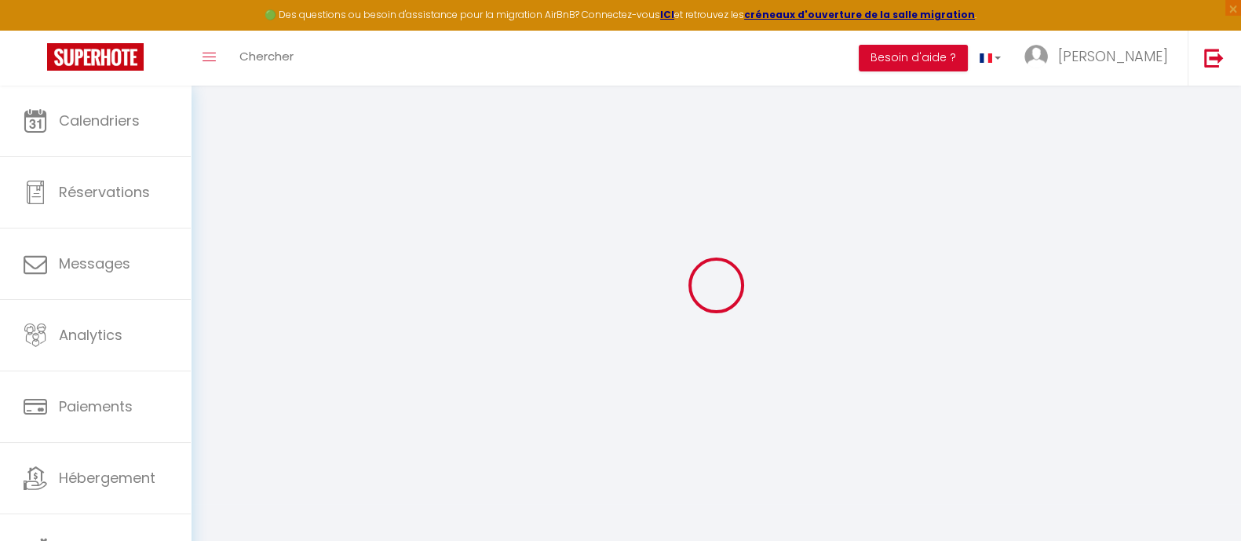
checkbox input "true"
checkbox input "false"
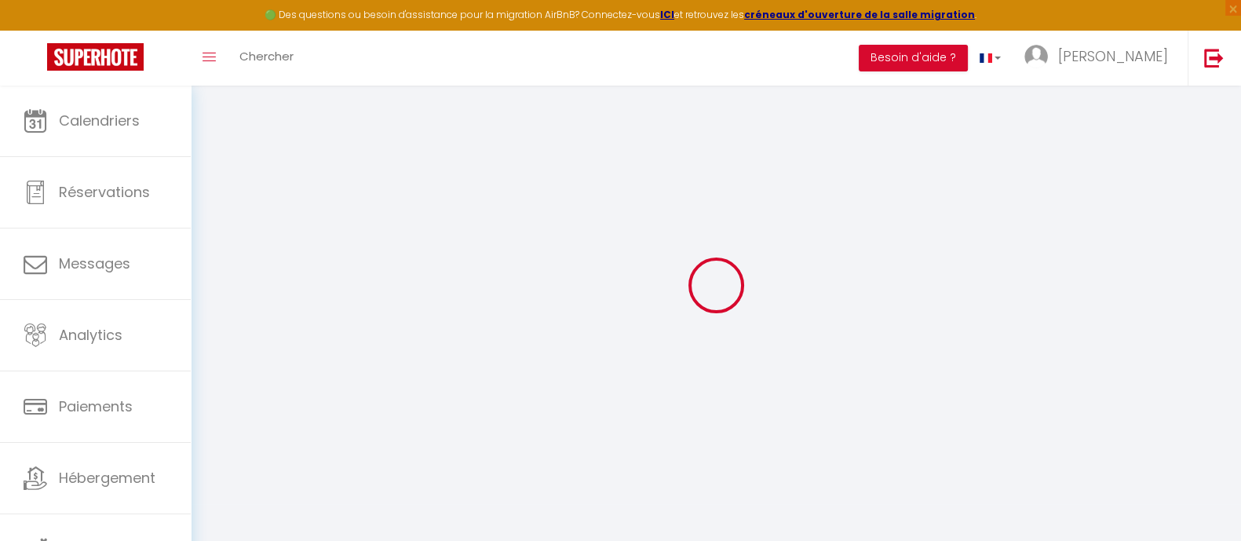
checkbox input "false"
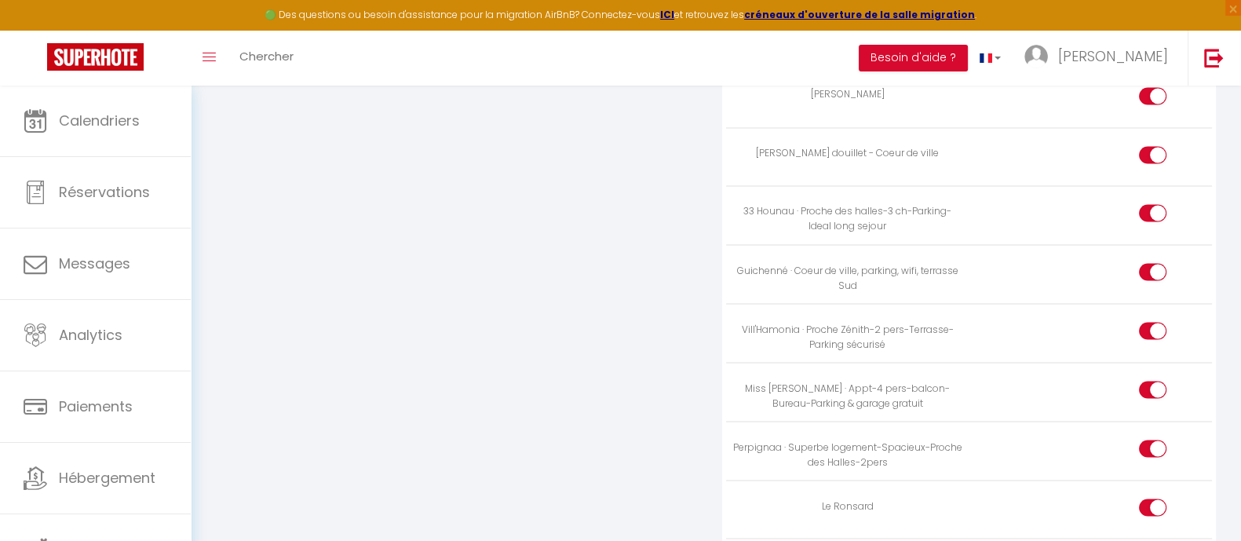
scroll to position [3580, 0]
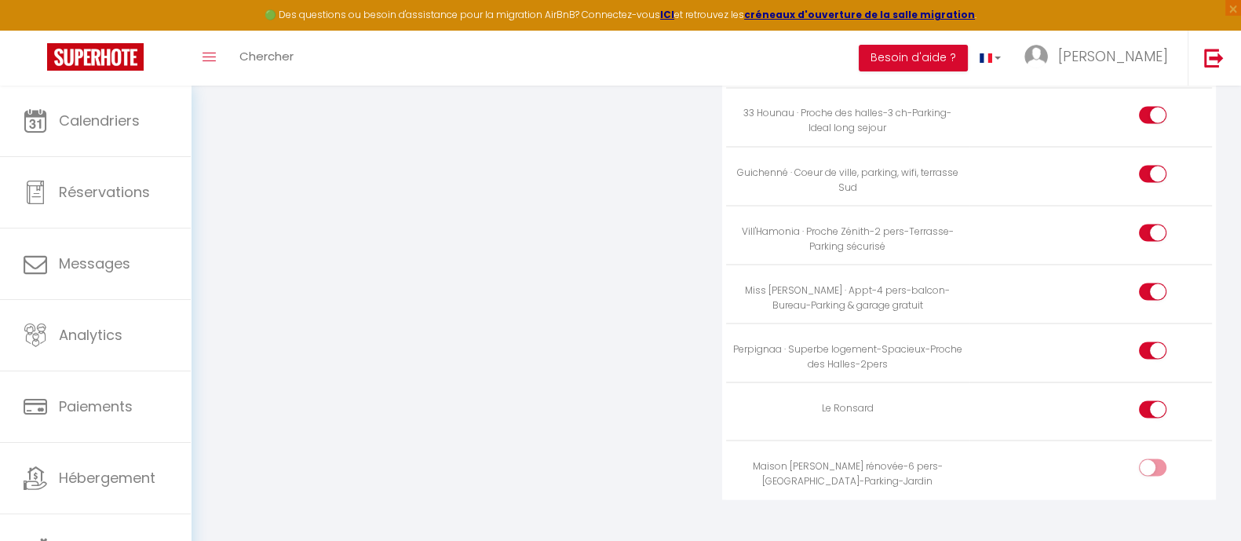
click at [1127, 458] on input "checkbox" at bounding box center [1165, 470] width 27 height 24
checkbox input "true"
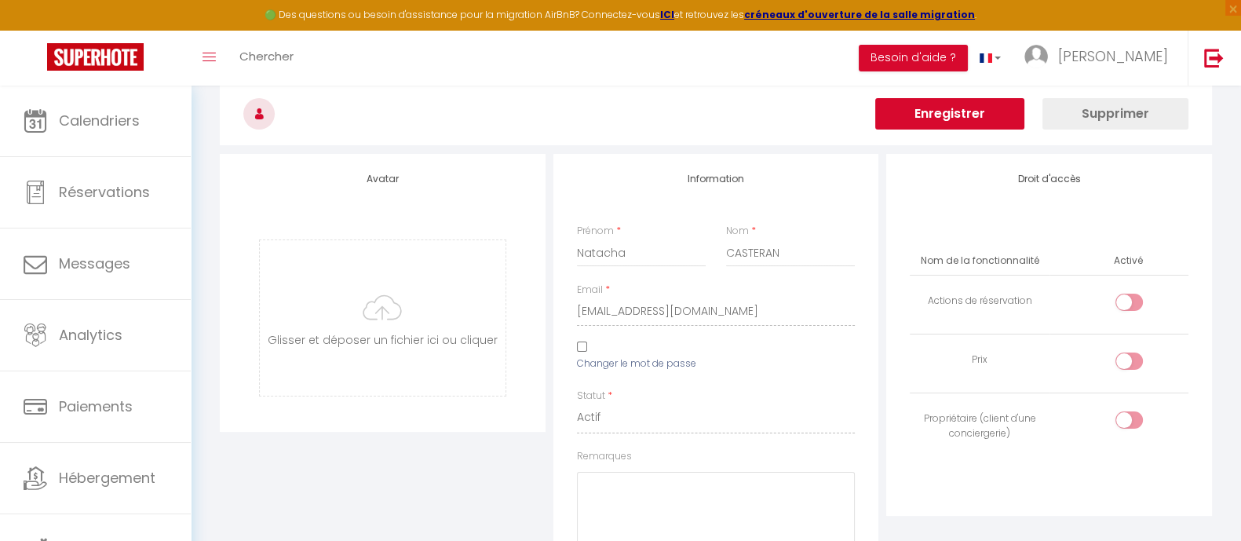
scroll to position [0, 0]
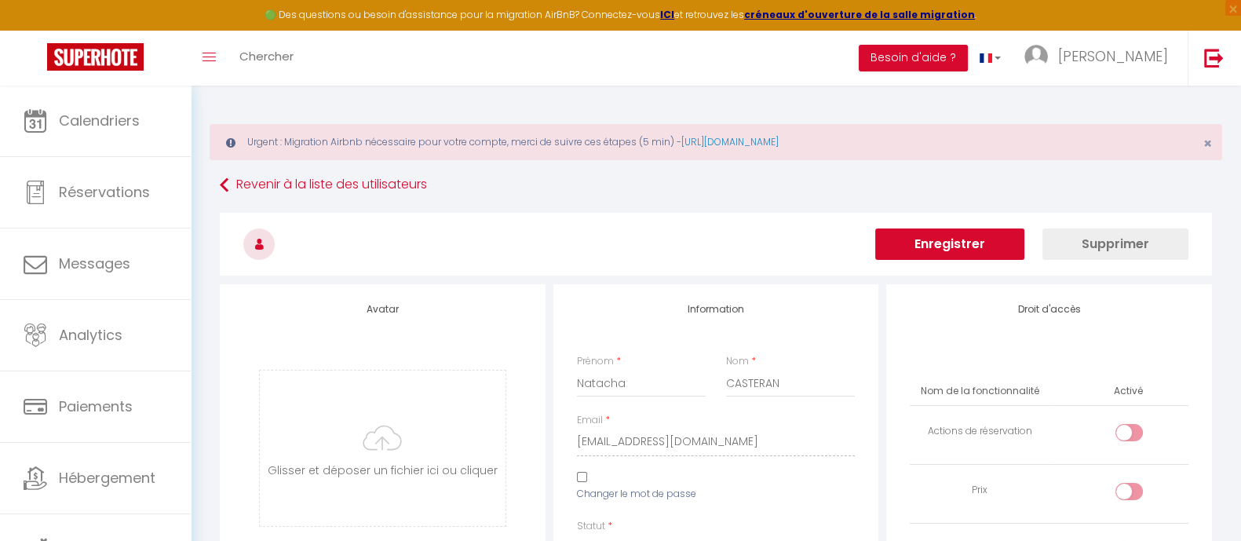
click at [947, 239] on button "Enregistrer" at bounding box center [949, 243] width 149 height 31
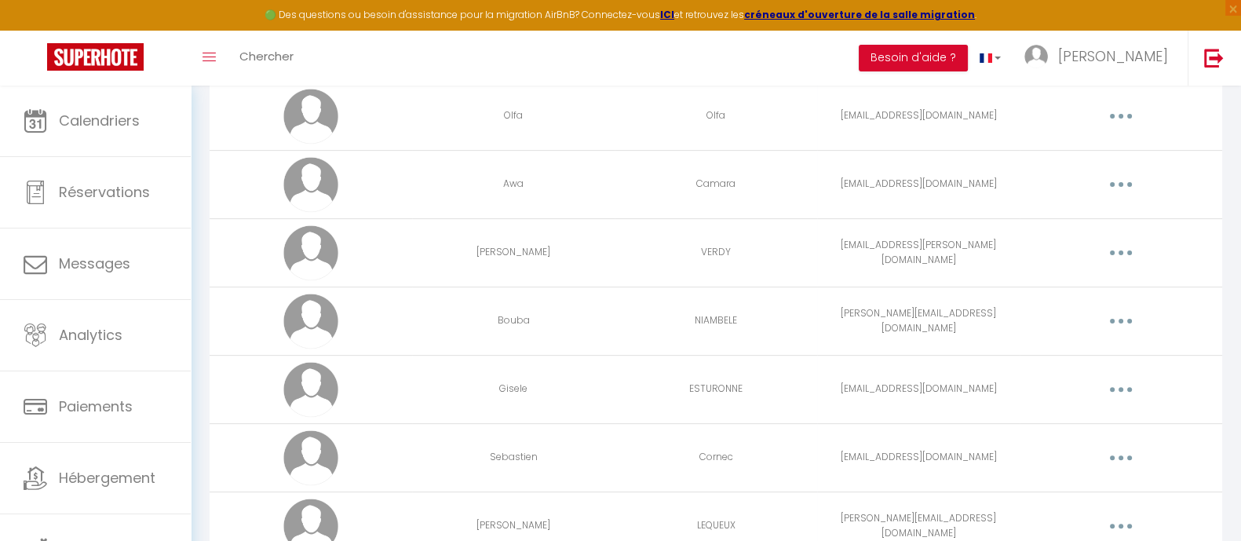
scroll to position [570, 0]
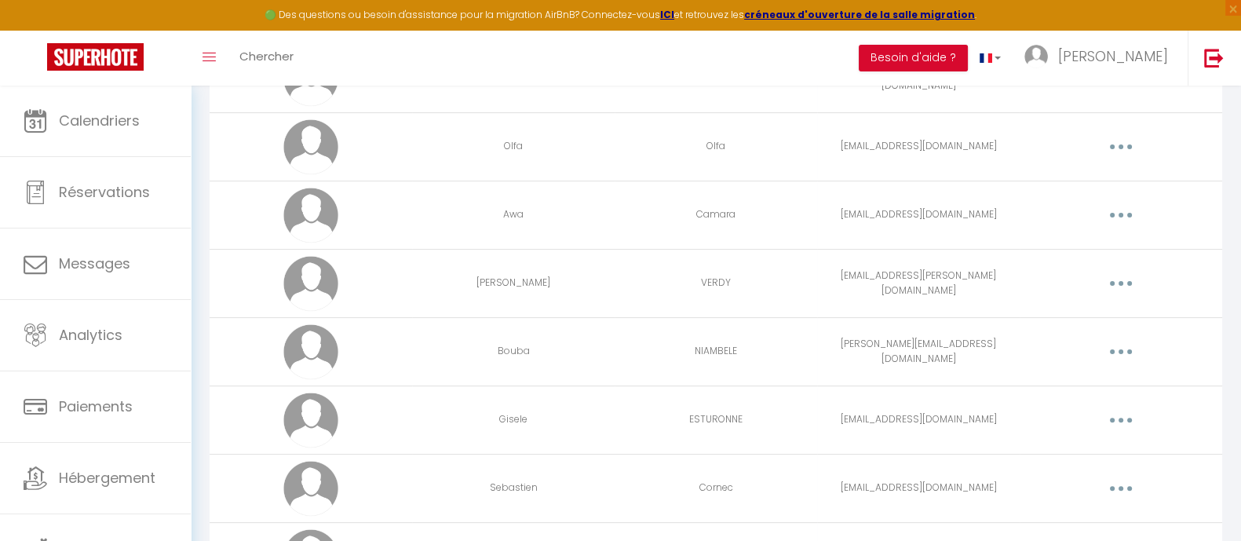
click at [1113, 418] on button "button" at bounding box center [1121, 419] width 44 height 25
click at [1050, 451] on link "Editer" at bounding box center [1080, 456] width 116 height 27
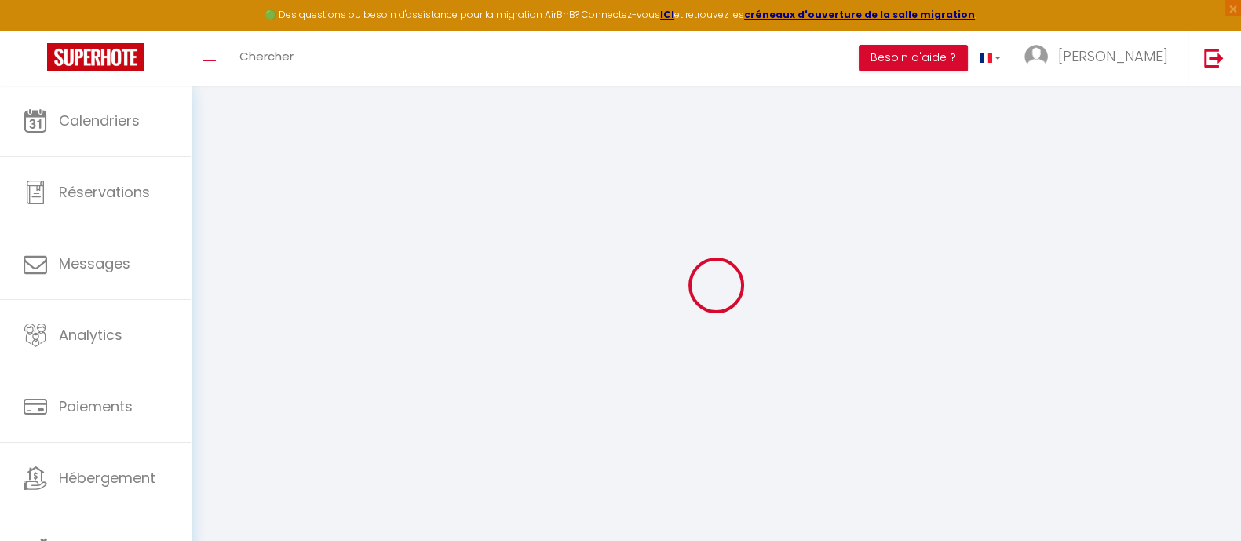
type input "Gisele"
type input "ESTURONNE"
type input "[EMAIL_ADDRESS][DOMAIN_NAME]"
type textarea "Gisele64"
type textarea "[URL][DOMAIN_NAME]"
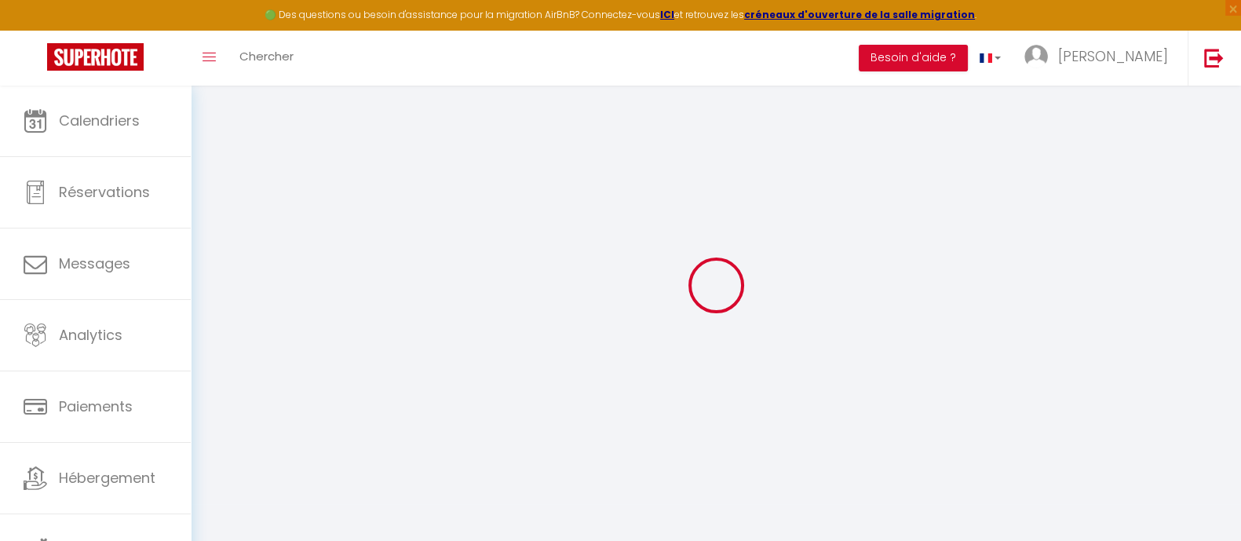
checkbox input "true"
checkbox input "false"
checkbox input "true"
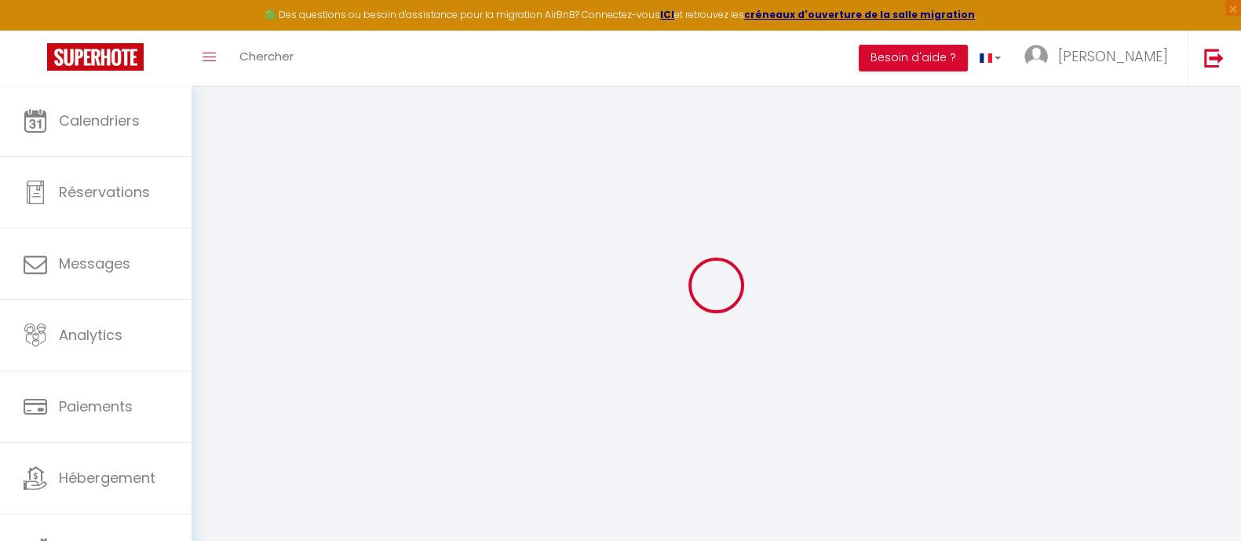
checkbox input "true"
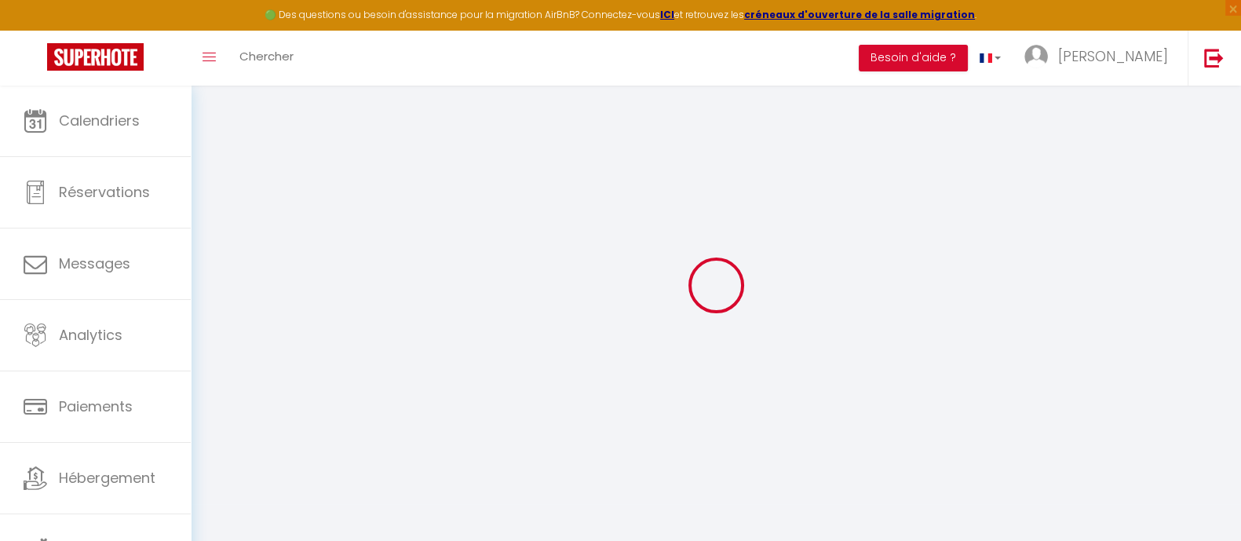
checkbox input "false"
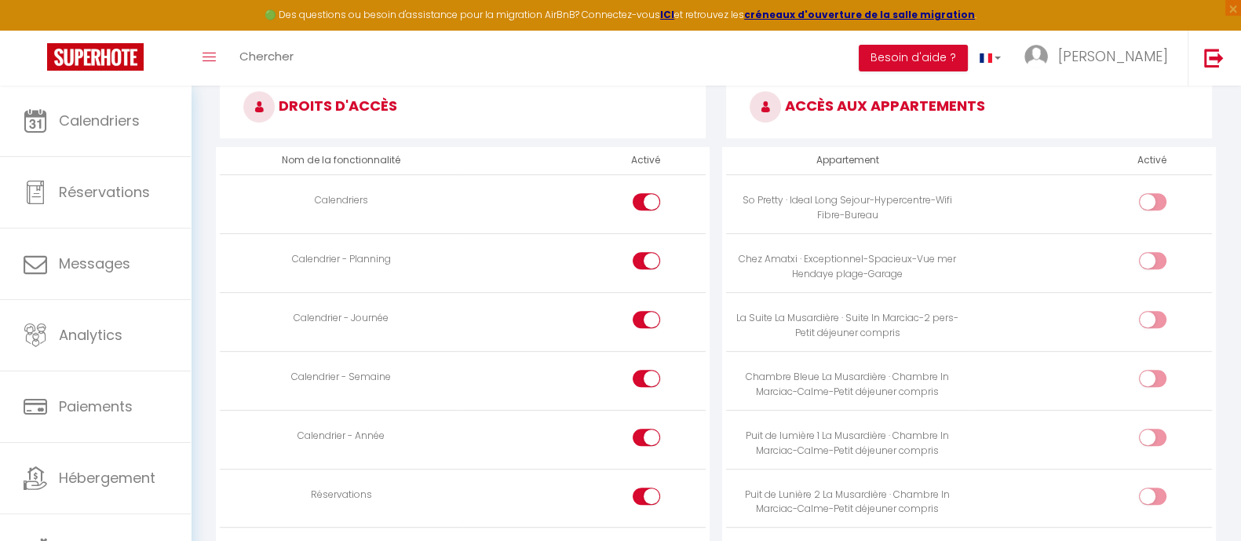
scroll to position [913, 0]
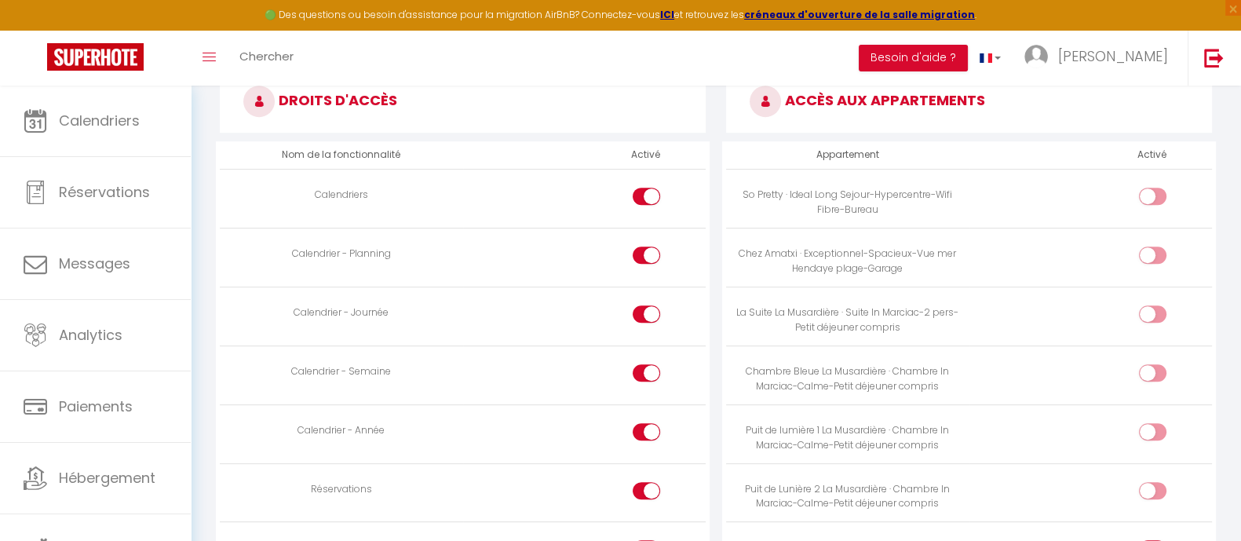
click at [1127, 199] on input "checkbox" at bounding box center [1165, 200] width 27 height 24
checkbox input "true"
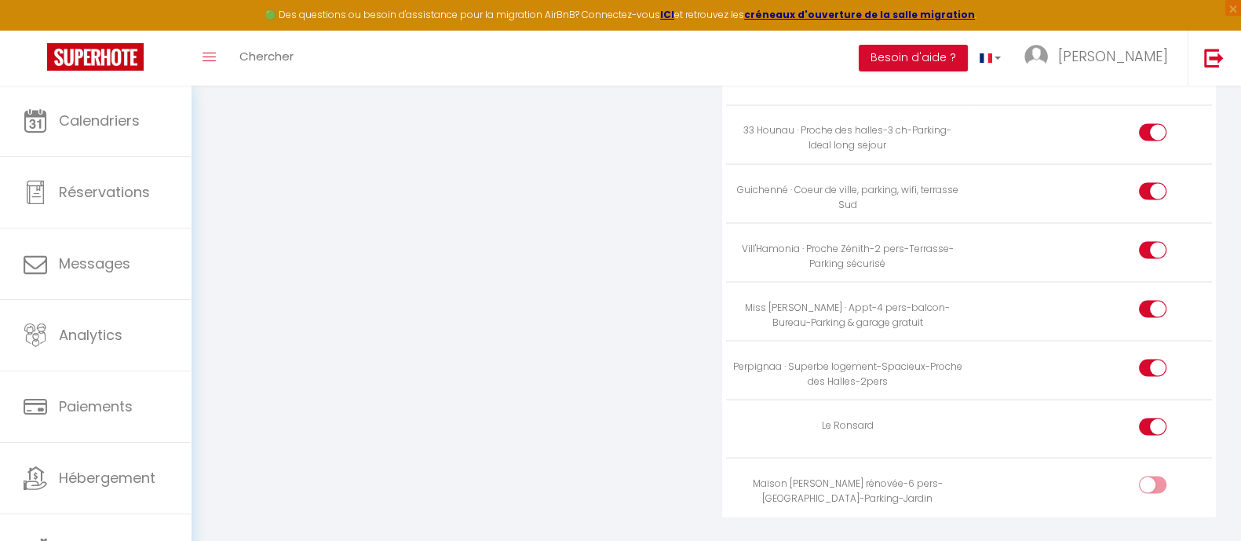
scroll to position [3580, 0]
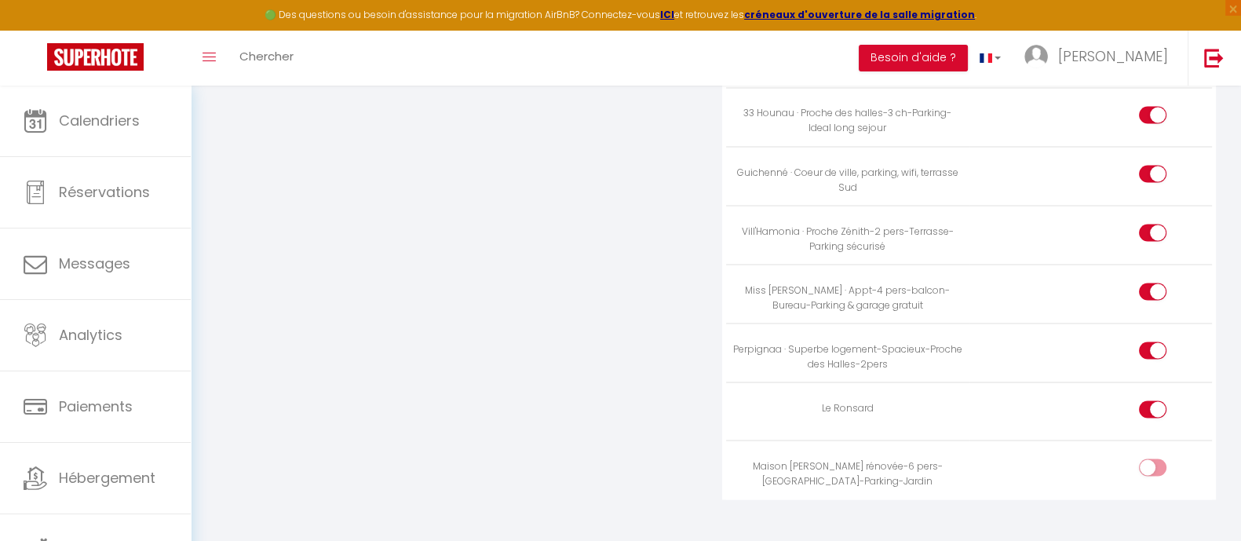
click at [1127, 458] on input "checkbox" at bounding box center [1165, 470] width 27 height 24
checkbox input "true"
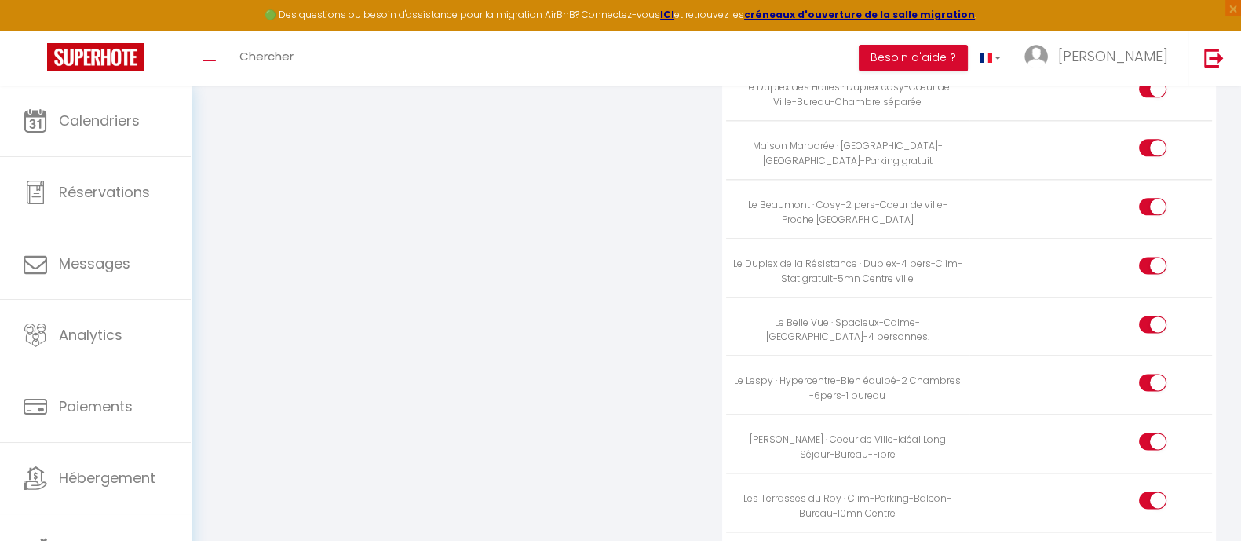
scroll to position [2402, 0]
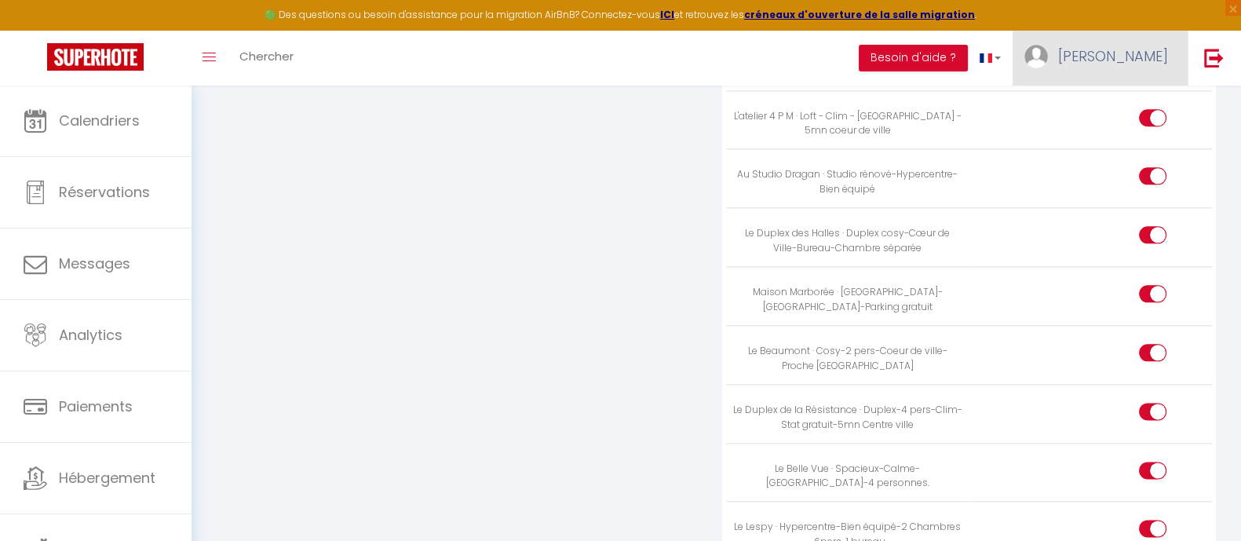
click at [1127, 62] on span "[PERSON_NAME]" at bounding box center [1113, 56] width 110 height 20
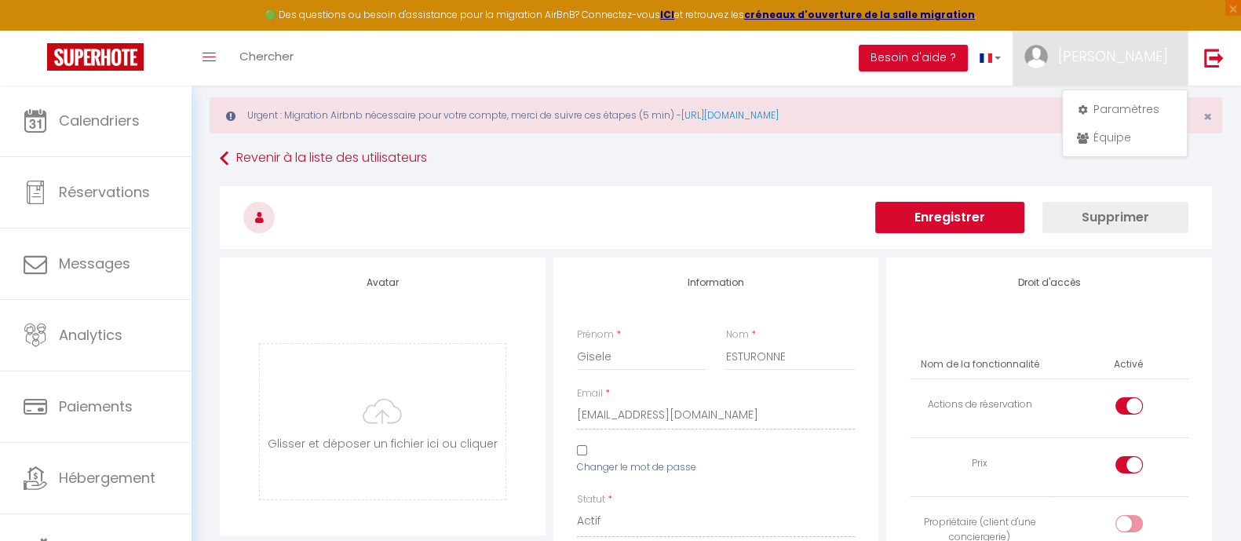
scroll to position [0, 0]
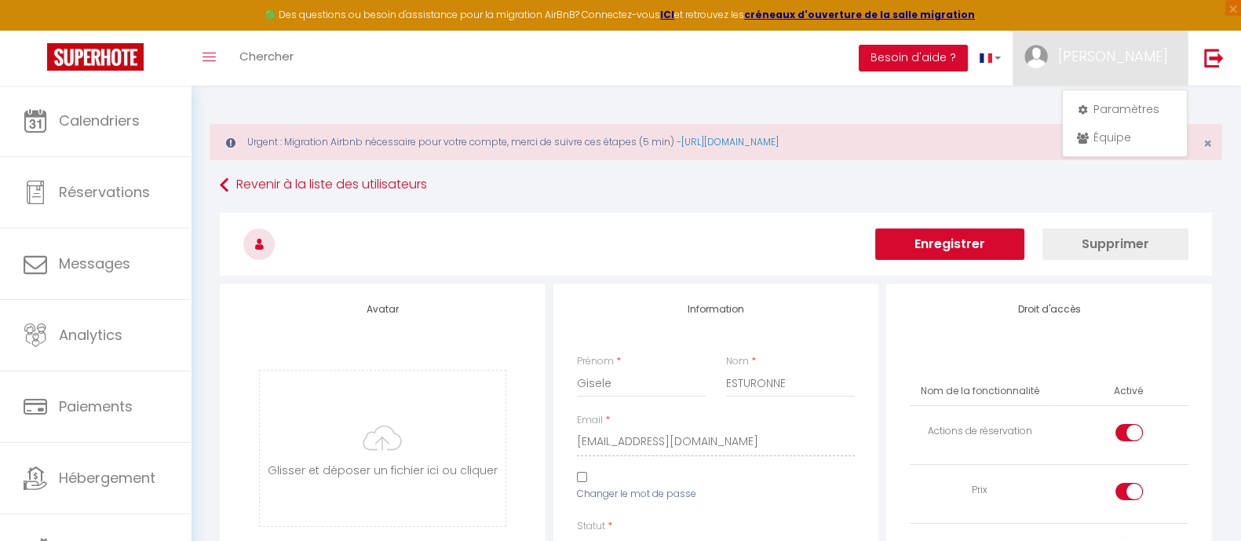
click at [989, 250] on button "Enregistrer" at bounding box center [949, 243] width 149 height 31
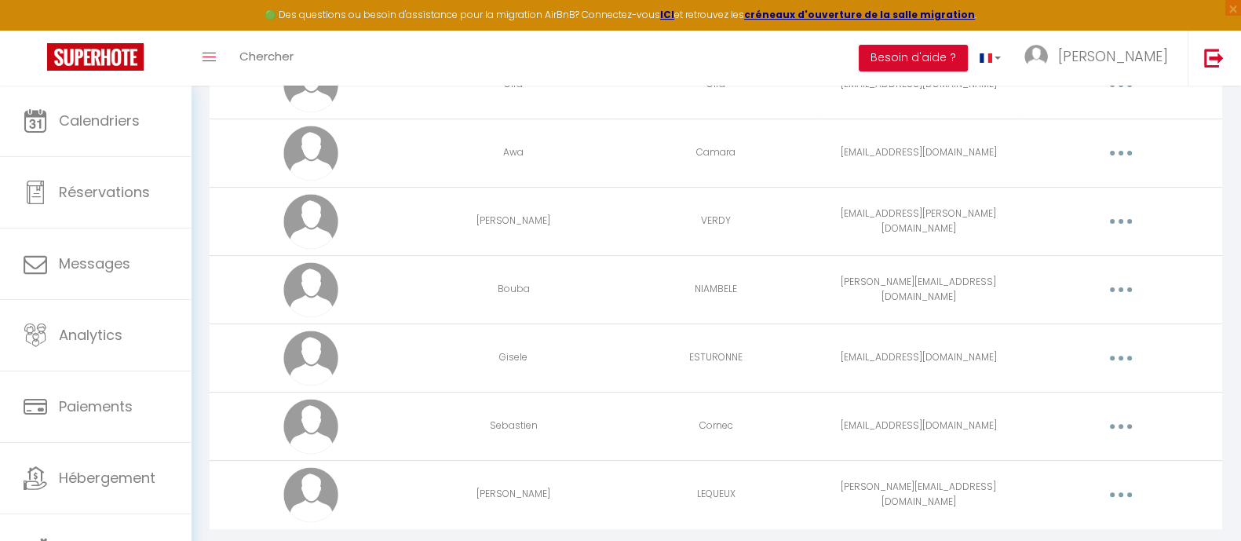
scroll to position [668, 0]
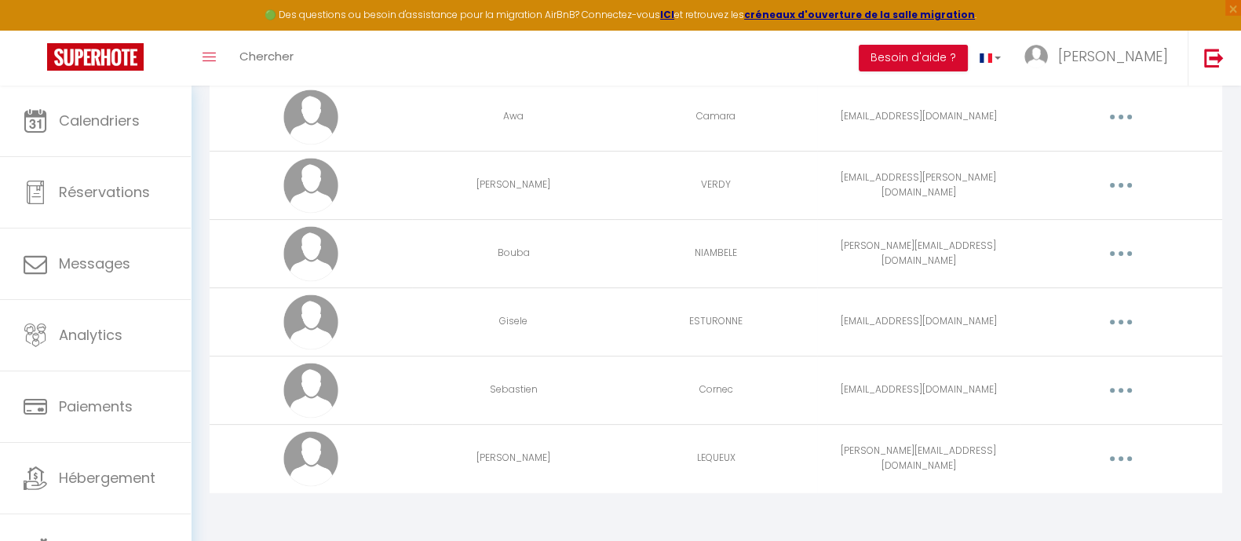
click at [1115, 457] on button "button" at bounding box center [1121, 458] width 44 height 25
click at [1056, 466] on link "Editer" at bounding box center [1080, 494] width 116 height 27
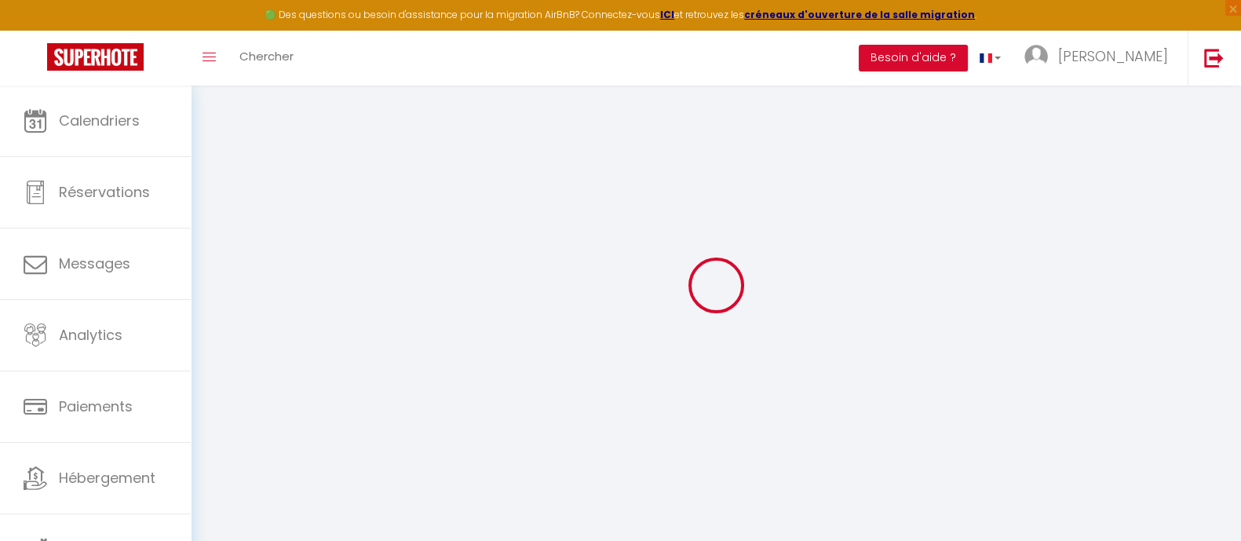
type input "[PERSON_NAME]"
type input "LEQUEUX"
type input "[PERSON_NAME][EMAIL_ADDRESS][DOMAIN_NAME]"
type textarea "Nico64"
type textarea "[URL][DOMAIN_NAME]"
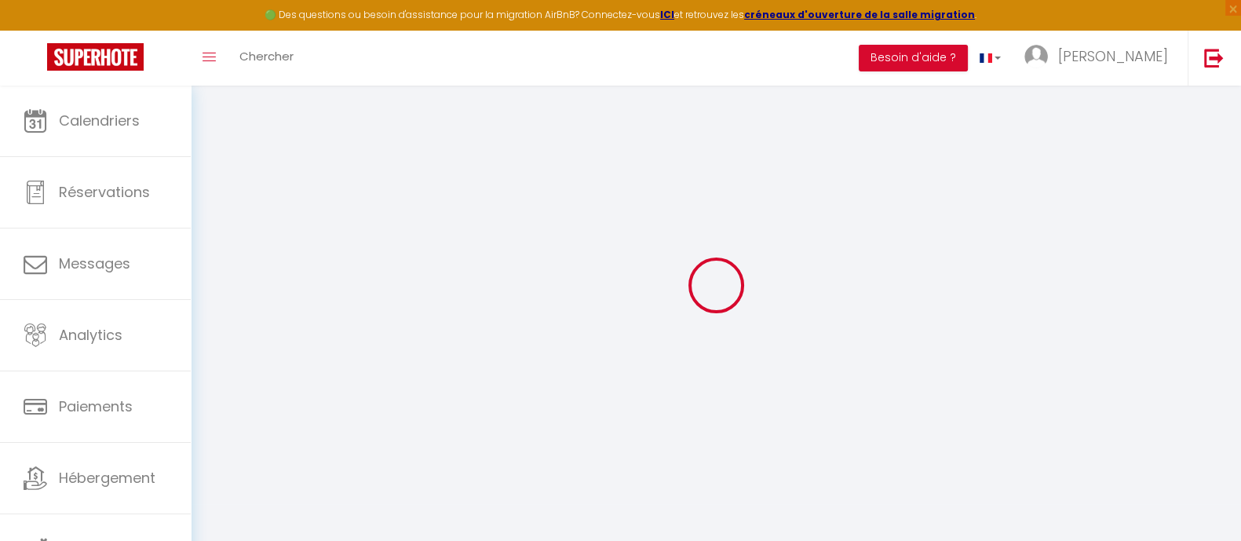
checkbox input "false"
checkbox input "true"
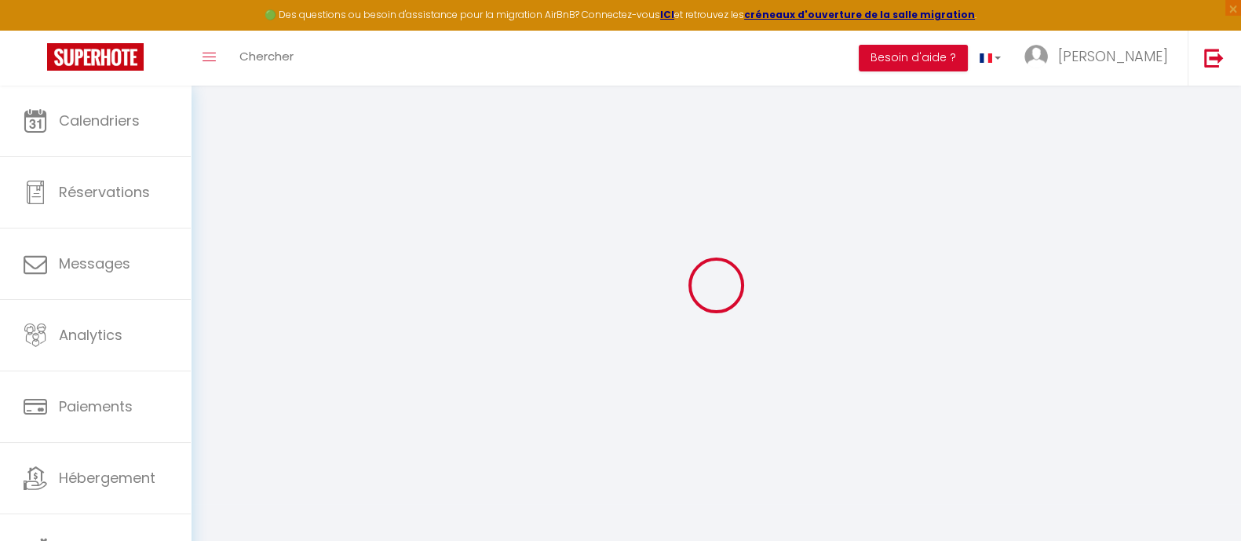
checkbox input "true"
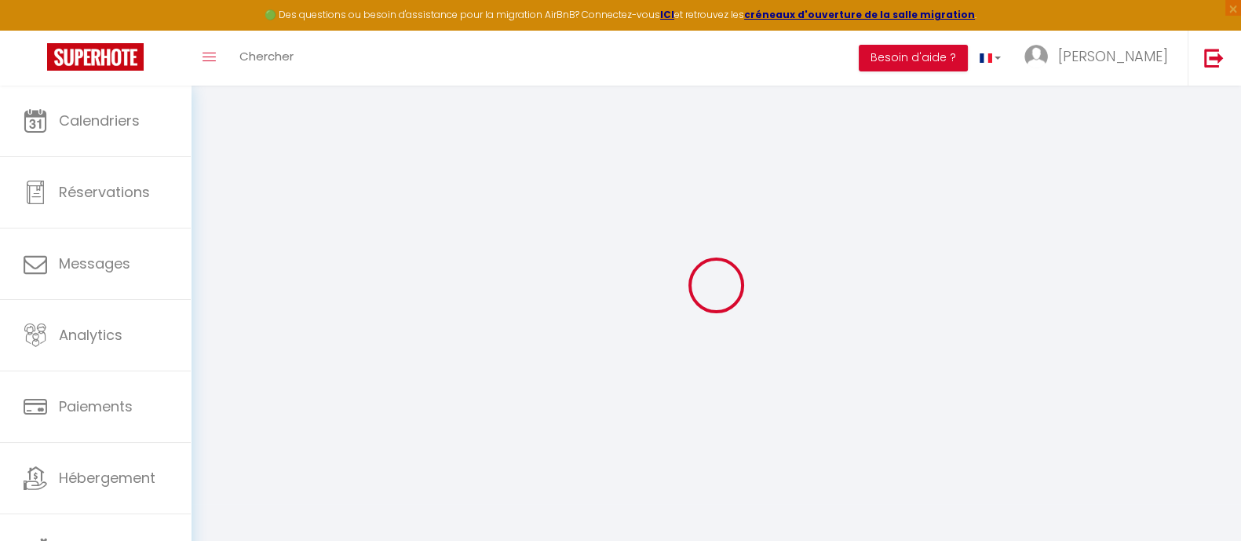
checkbox input "false"
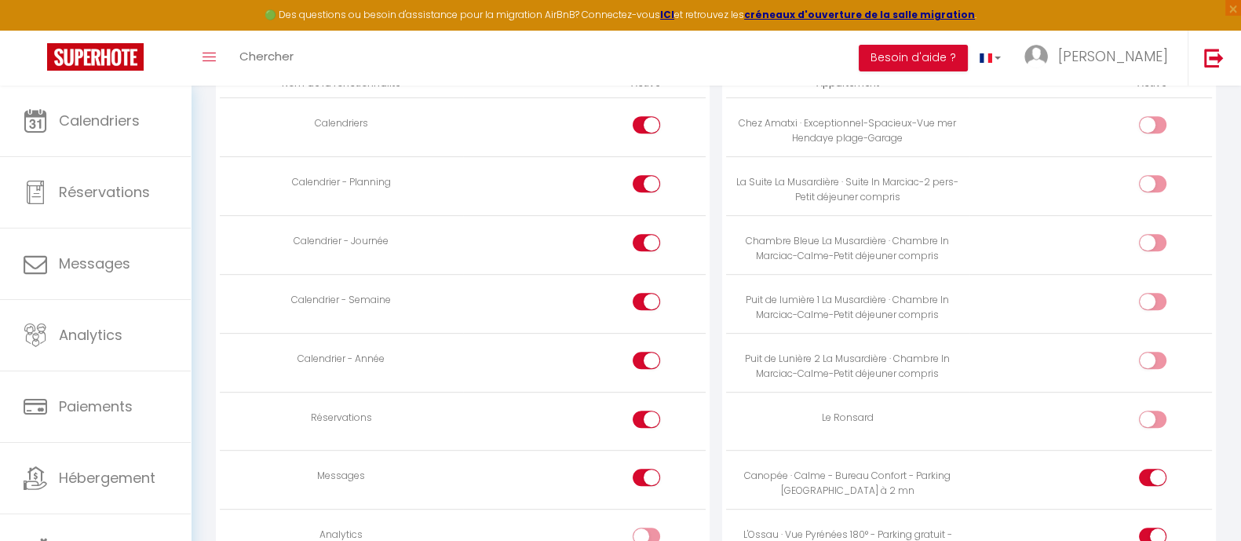
scroll to position [1207, 0]
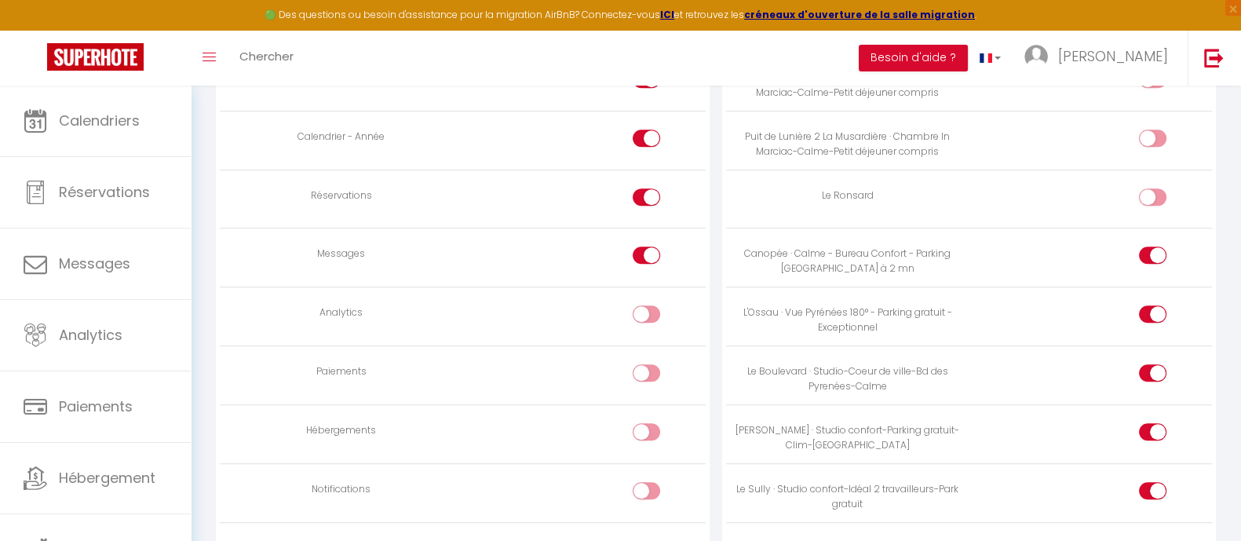
click at [1127, 190] on input "checkbox" at bounding box center [1165, 200] width 27 height 24
checkbox input "true"
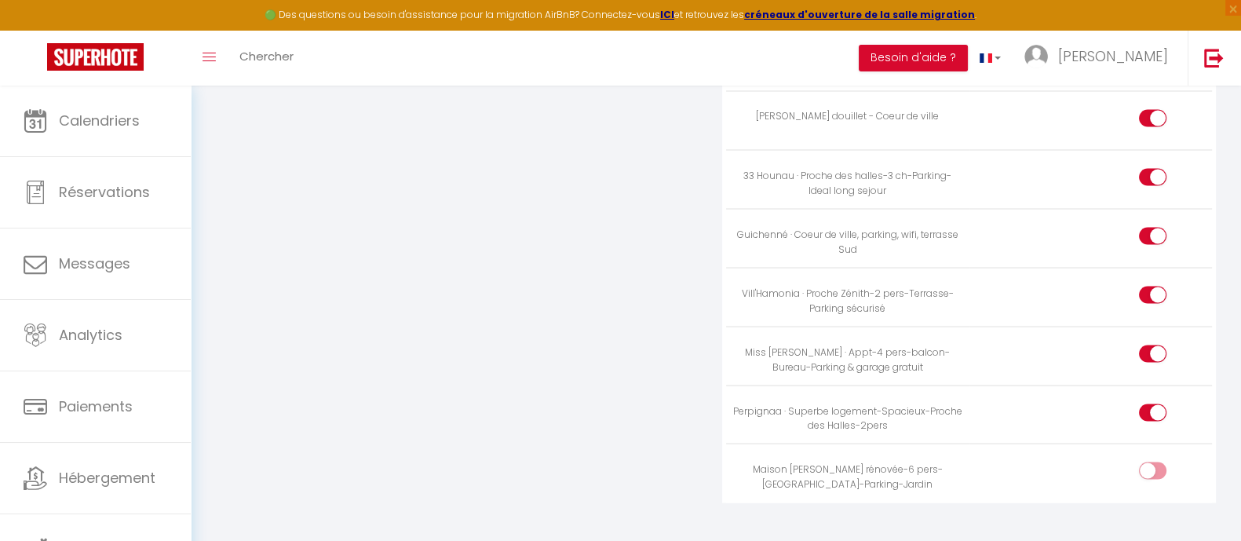
scroll to position [3580, 0]
click at [1127, 458] on input "checkbox" at bounding box center [1165, 470] width 27 height 24
checkbox input "true"
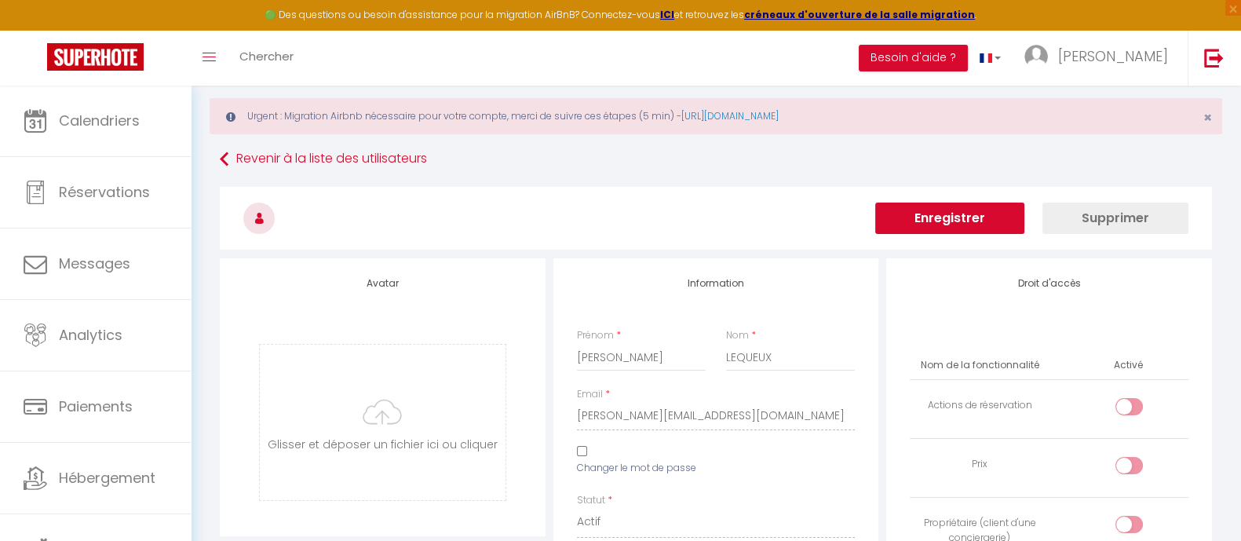
scroll to position [0, 0]
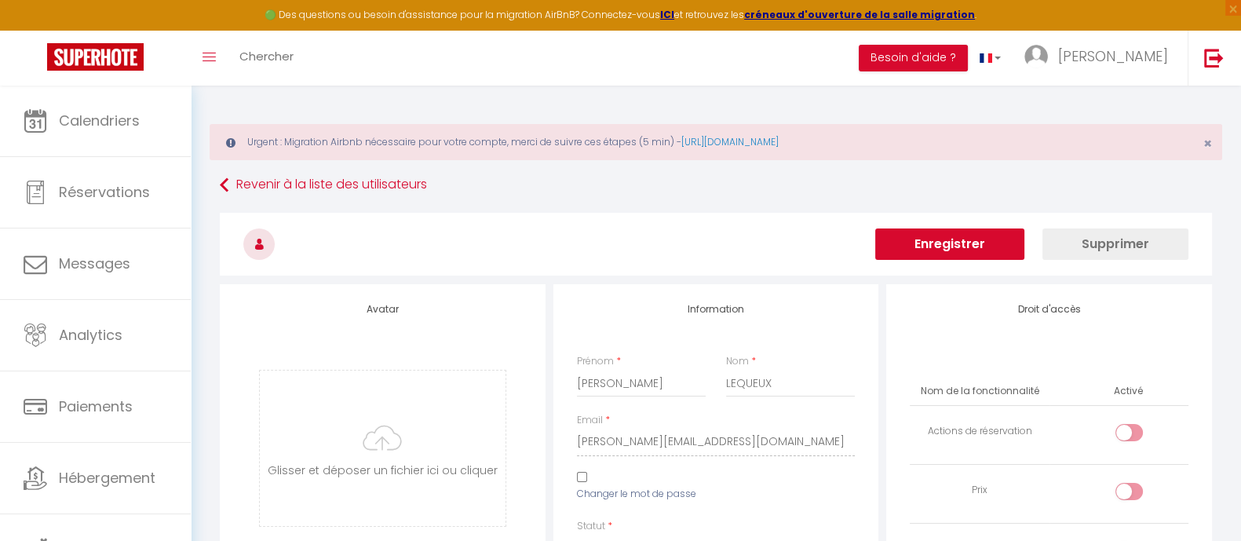
click at [971, 237] on button "Enregistrer" at bounding box center [949, 243] width 149 height 31
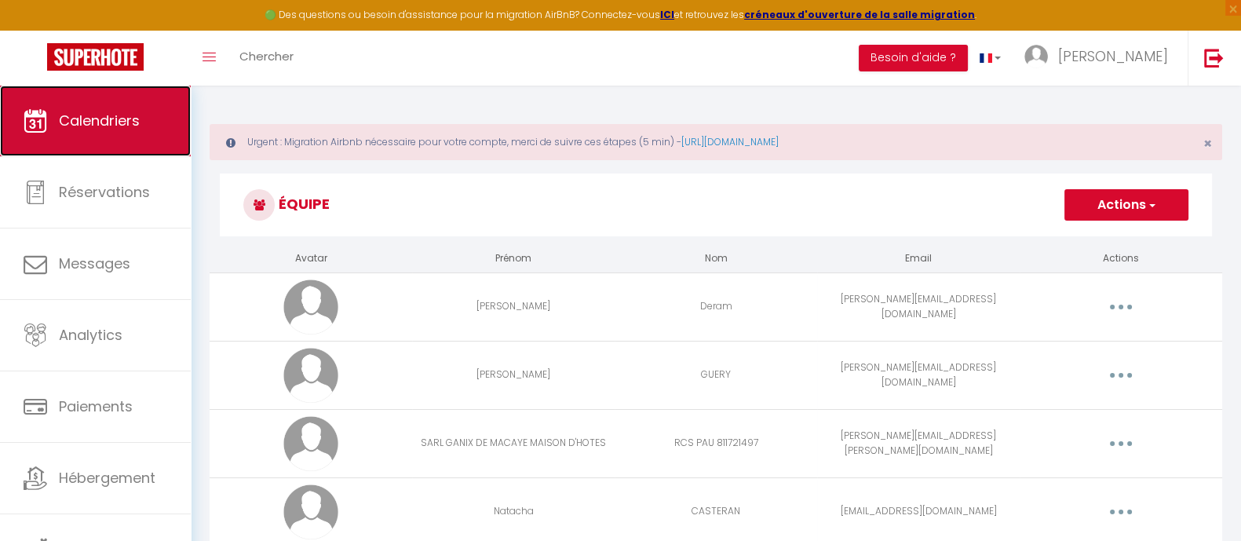
click at [110, 115] on span "Calendriers" at bounding box center [99, 121] width 81 height 20
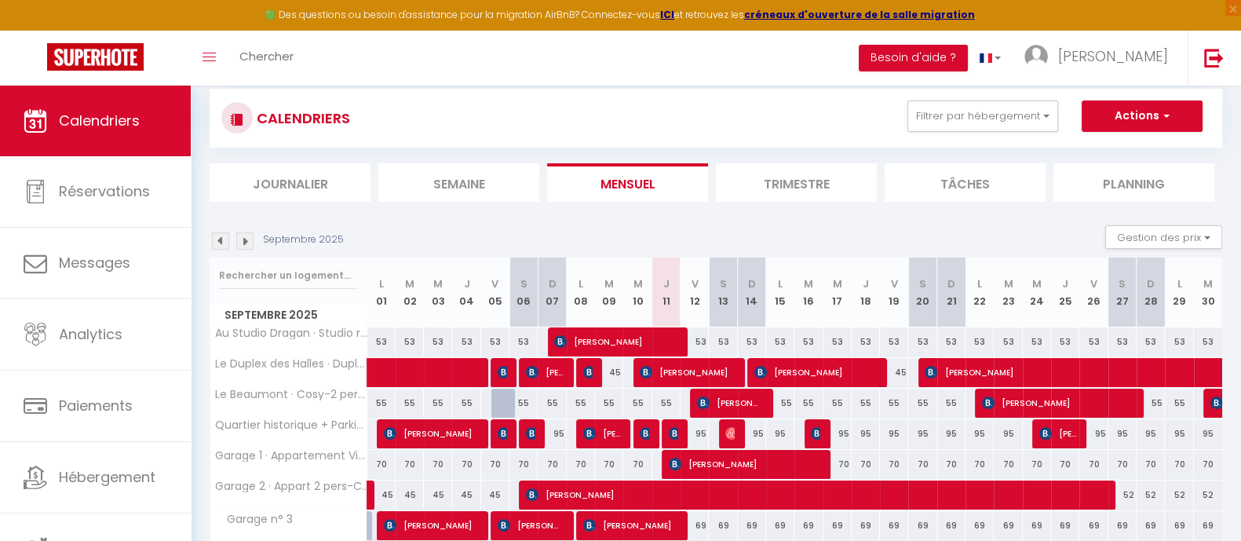
scroll to position [195, 0]
